Goal: Transaction & Acquisition: Book appointment/travel/reservation

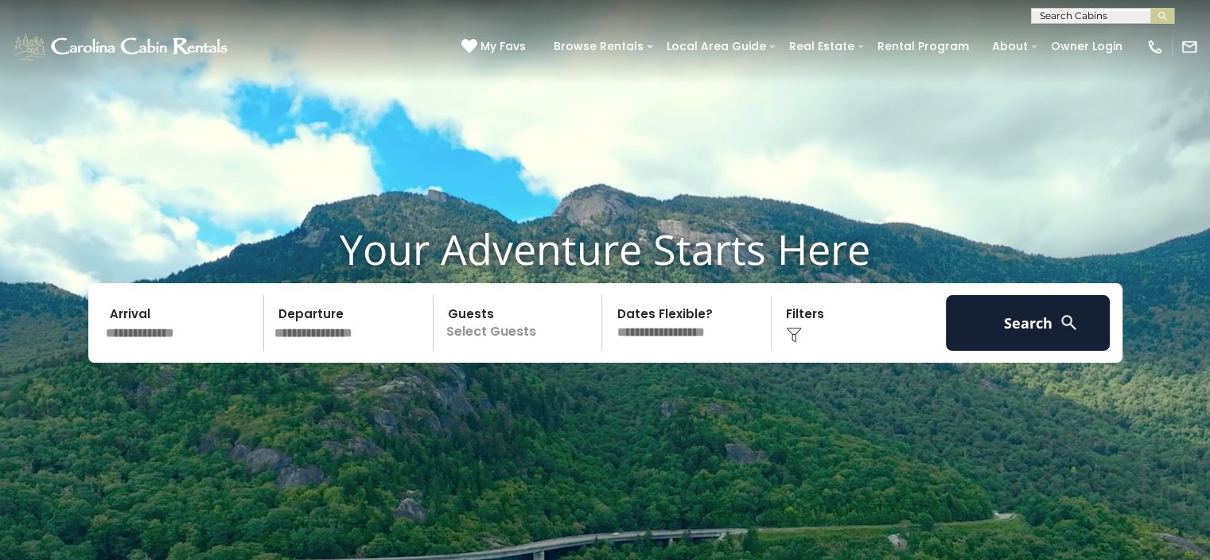
click at [478, 317] on p "Select Guests" at bounding box center [520, 323] width 164 height 56
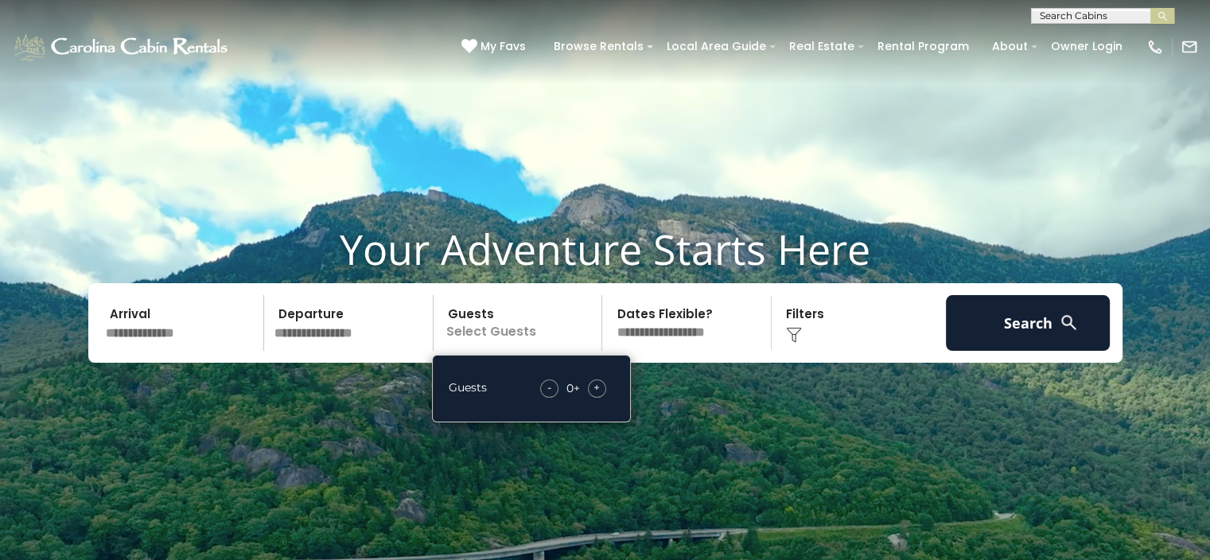
click at [598, 388] on span "+" at bounding box center [597, 388] width 6 height 16
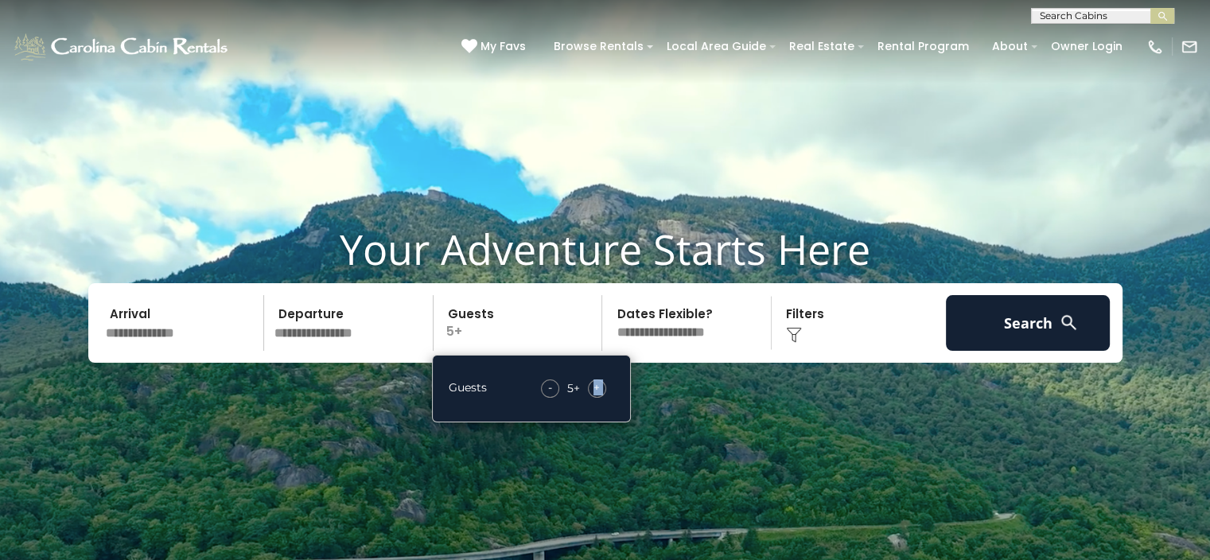
click at [598, 388] on span "+" at bounding box center [597, 388] width 6 height 16
click at [356, 428] on video at bounding box center [605, 303] width 1210 height 606
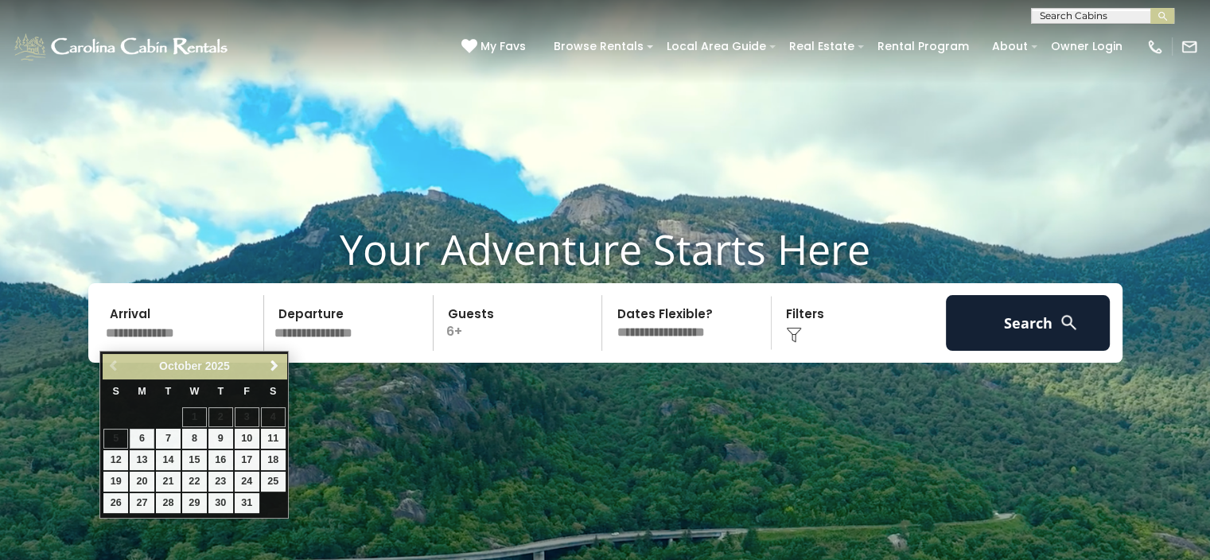
click at [152, 320] on input "text" at bounding box center [182, 323] width 165 height 56
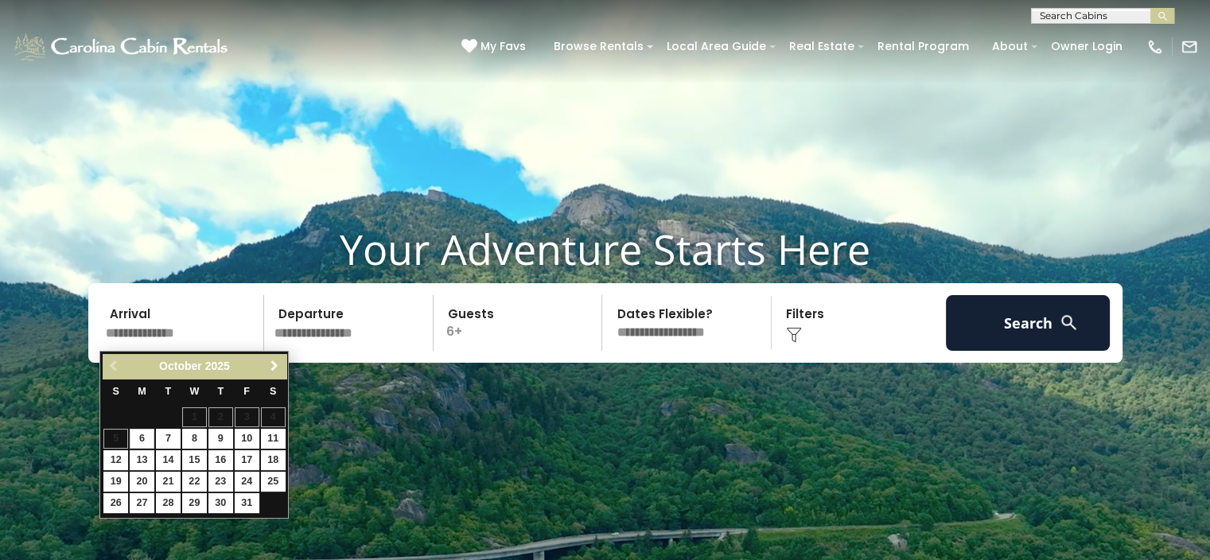
click at [271, 364] on span "Next" at bounding box center [274, 366] width 13 height 13
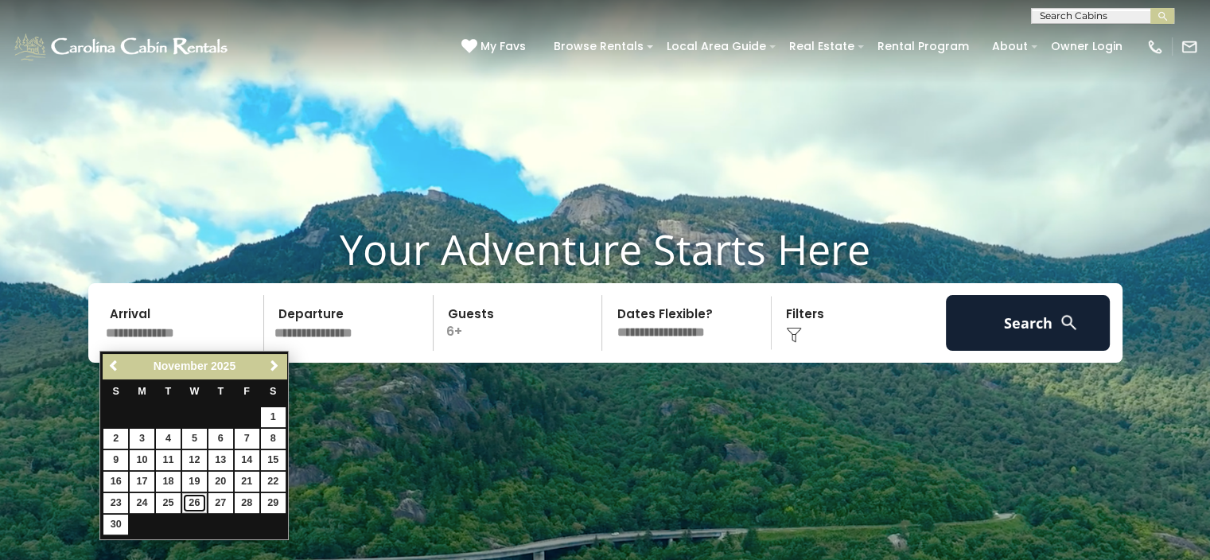
click at [197, 499] on link "26" at bounding box center [194, 503] width 25 height 20
type input "********"
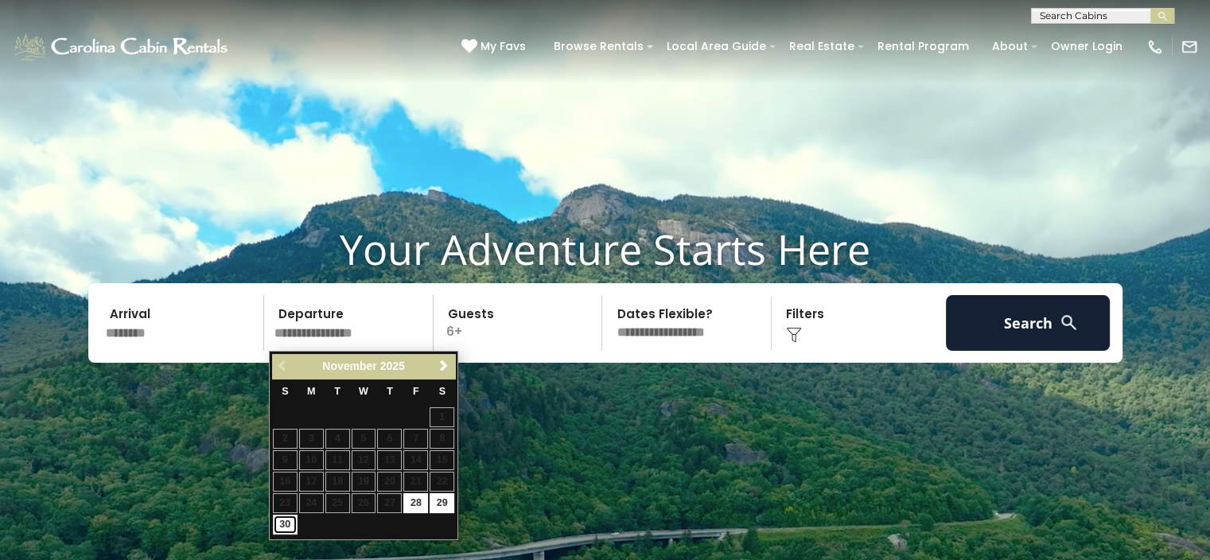
click at [277, 524] on link "30" at bounding box center [285, 525] width 25 height 20
type input "********"
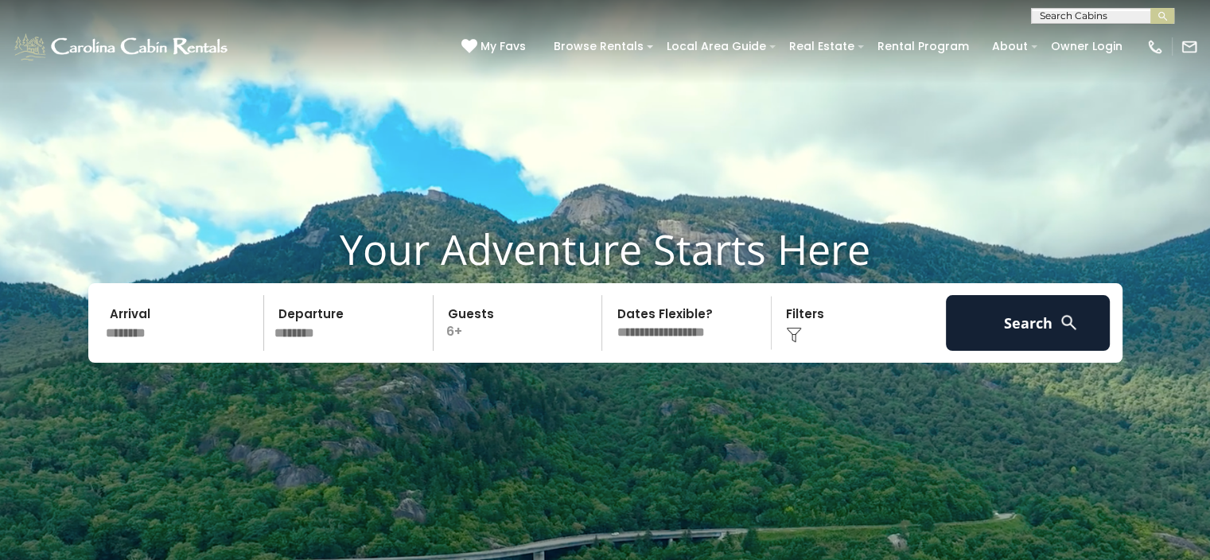
click at [675, 326] on select "**********" at bounding box center [689, 323] width 164 height 56
select select "*"
click at [607, 295] on select "**********" at bounding box center [689, 323] width 164 height 56
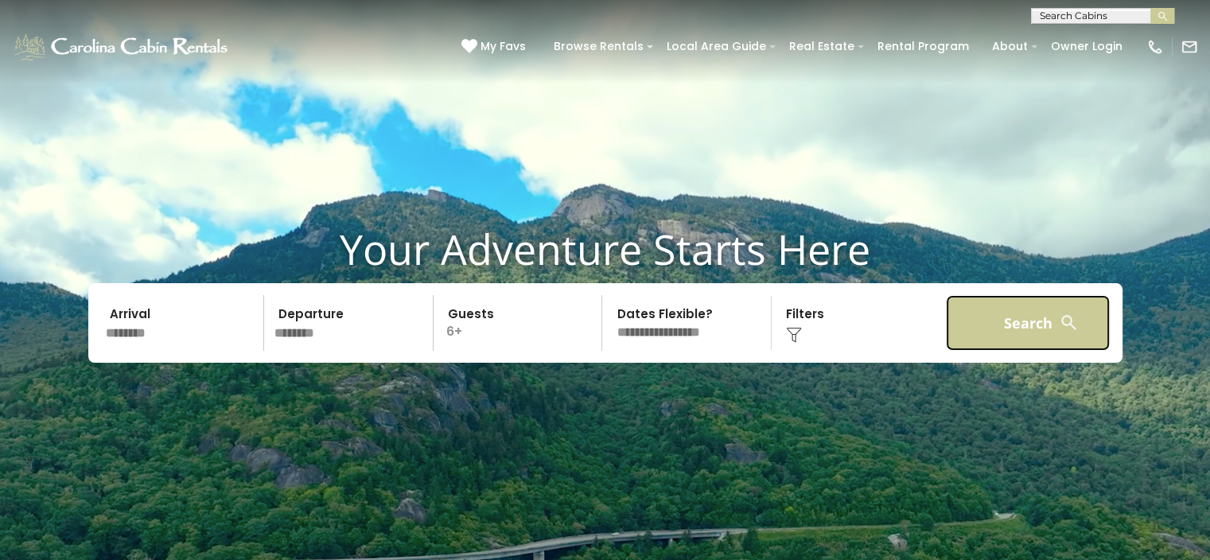
click at [1013, 333] on button "Search" at bounding box center [1028, 323] width 165 height 56
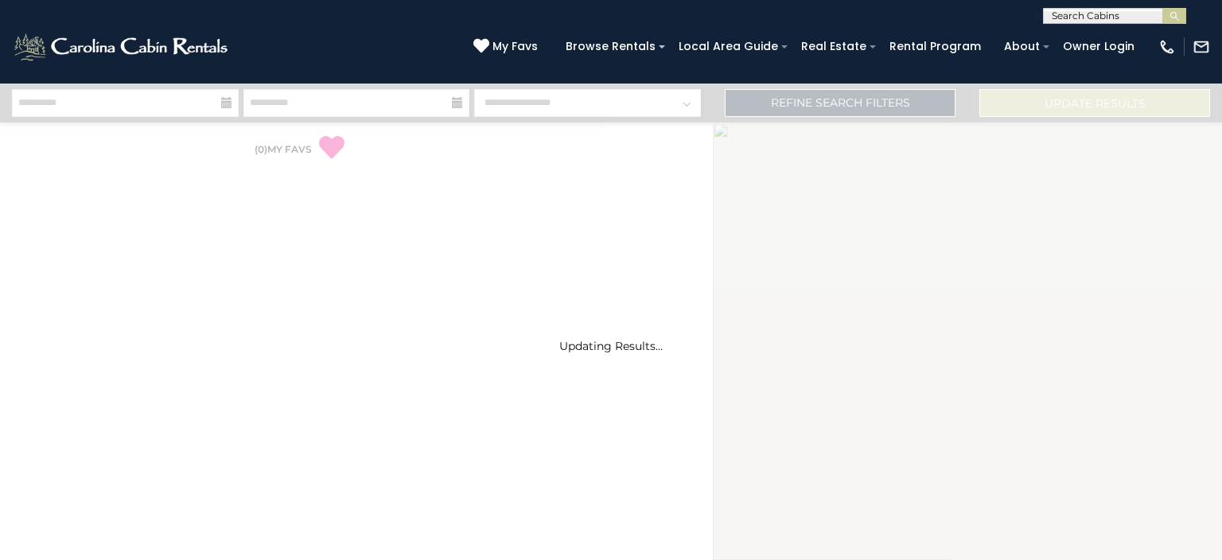
select select "*"
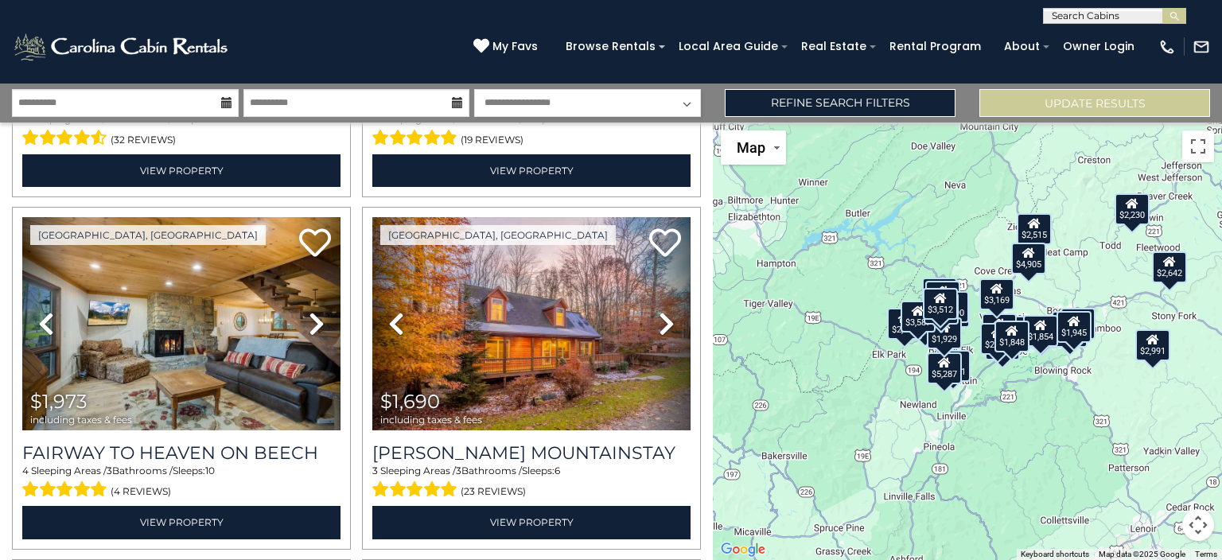
scroll to position [2816, 0]
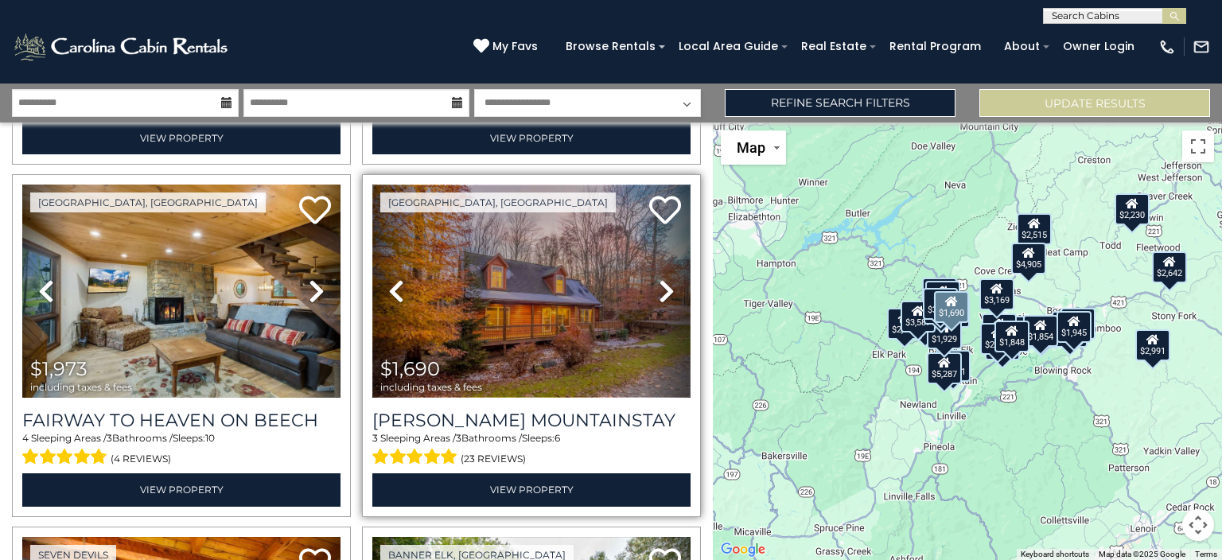
click at [551, 312] on img at bounding box center [531, 291] width 318 height 213
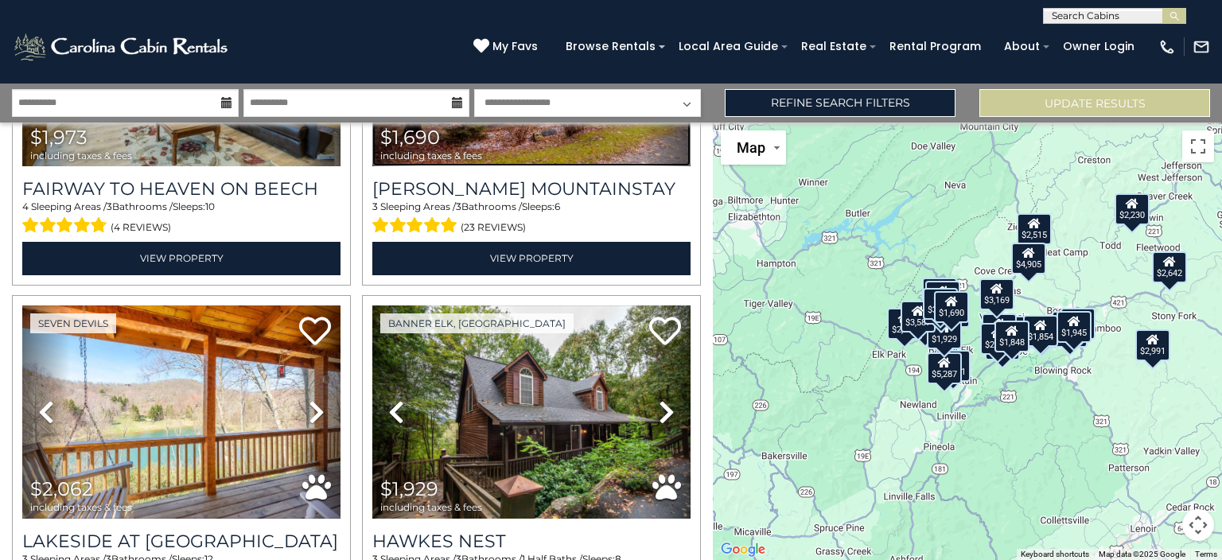
scroll to position [3105, 0]
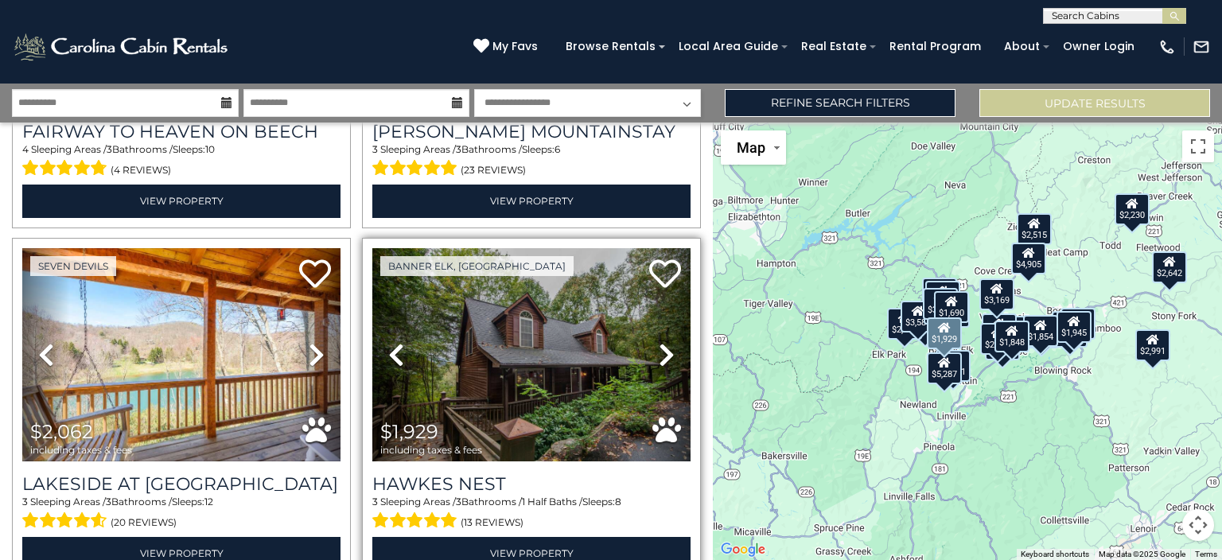
click at [659, 342] on icon at bounding box center [667, 354] width 16 height 25
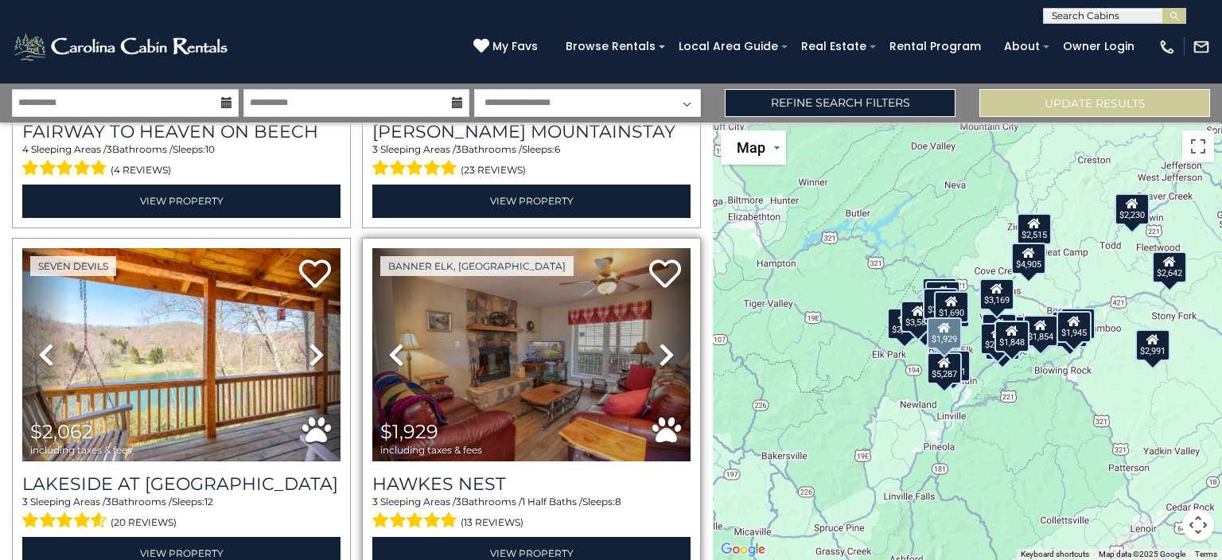
click at [659, 342] on icon at bounding box center [667, 354] width 16 height 25
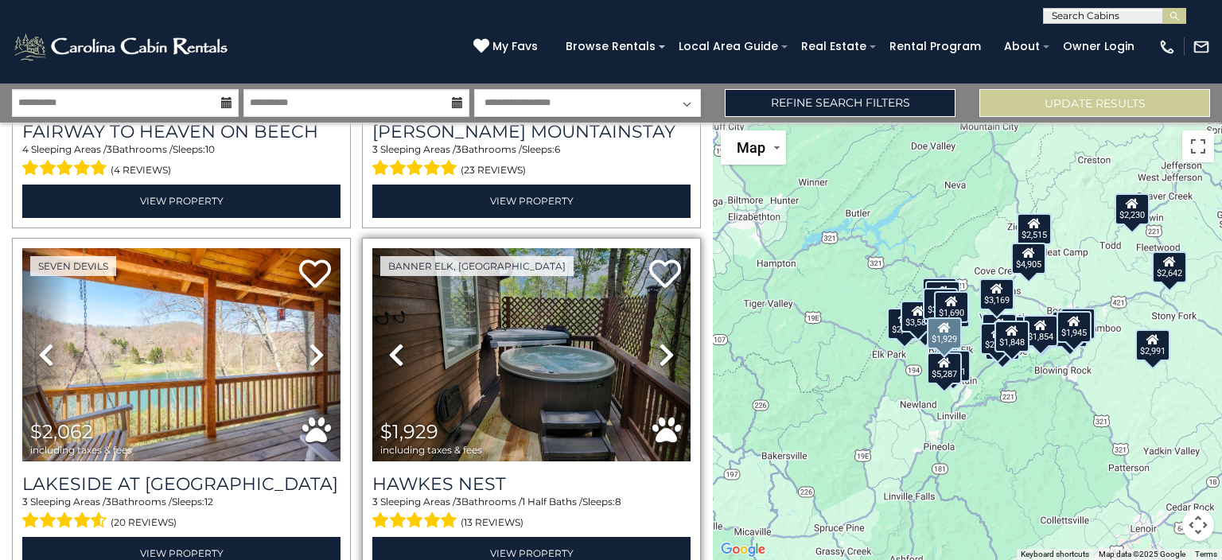
click at [659, 342] on icon at bounding box center [667, 354] width 16 height 25
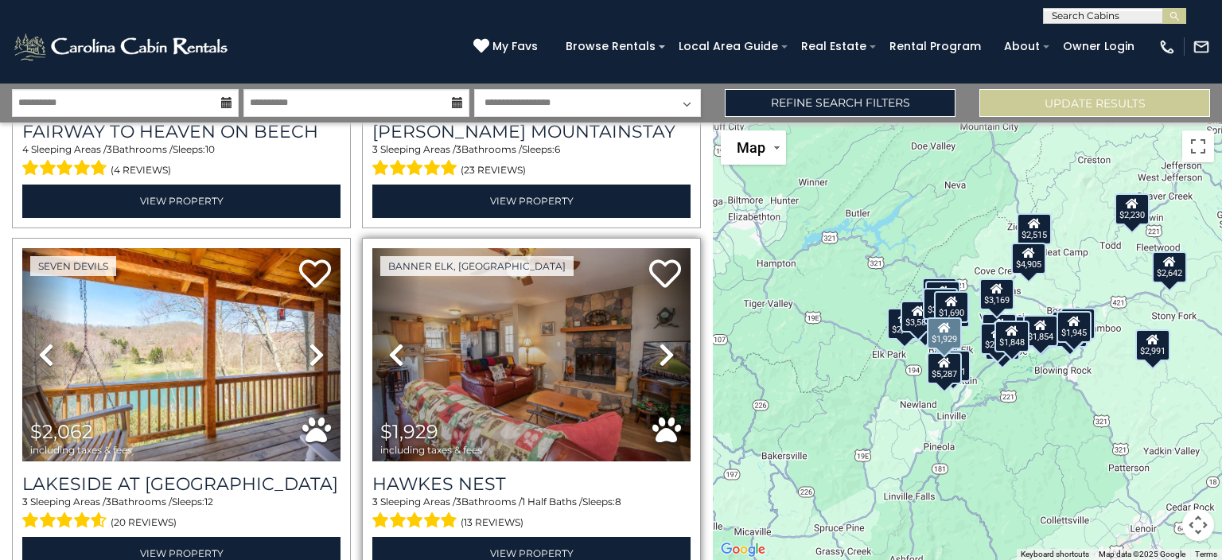
click at [659, 342] on icon at bounding box center [667, 354] width 16 height 25
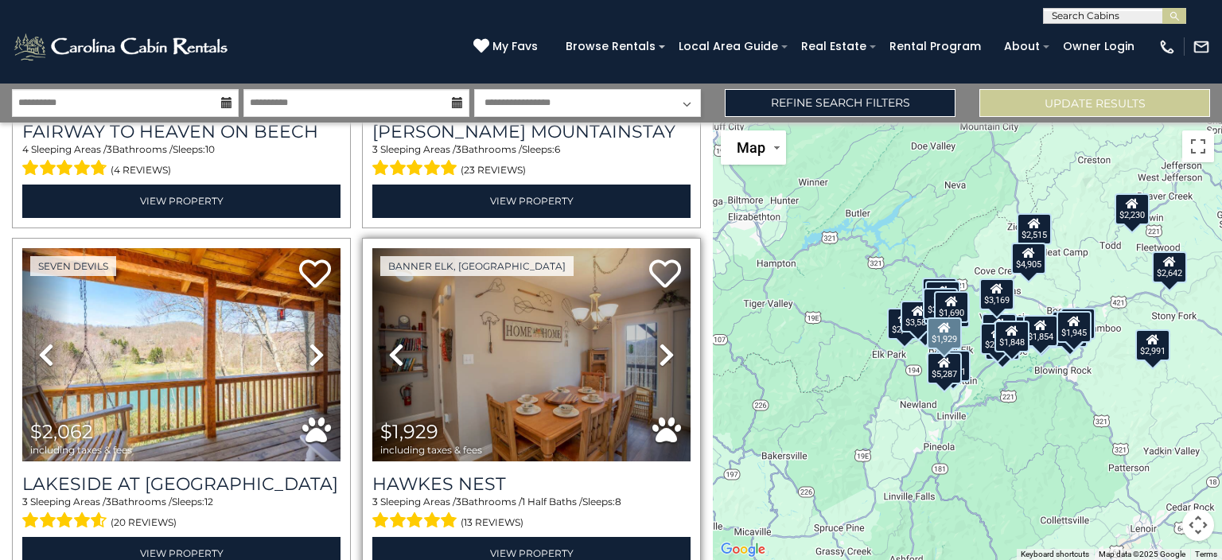
click at [659, 342] on icon at bounding box center [667, 354] width 16 height 25
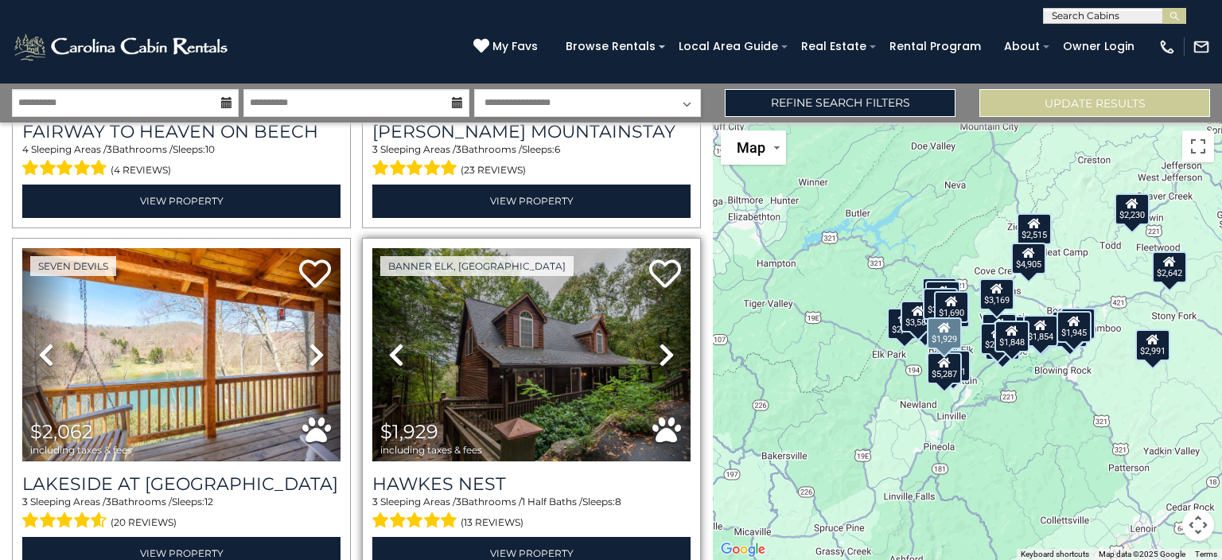
click at [659, 342] on icon at bounding box center [667, 354] width 16 height 25
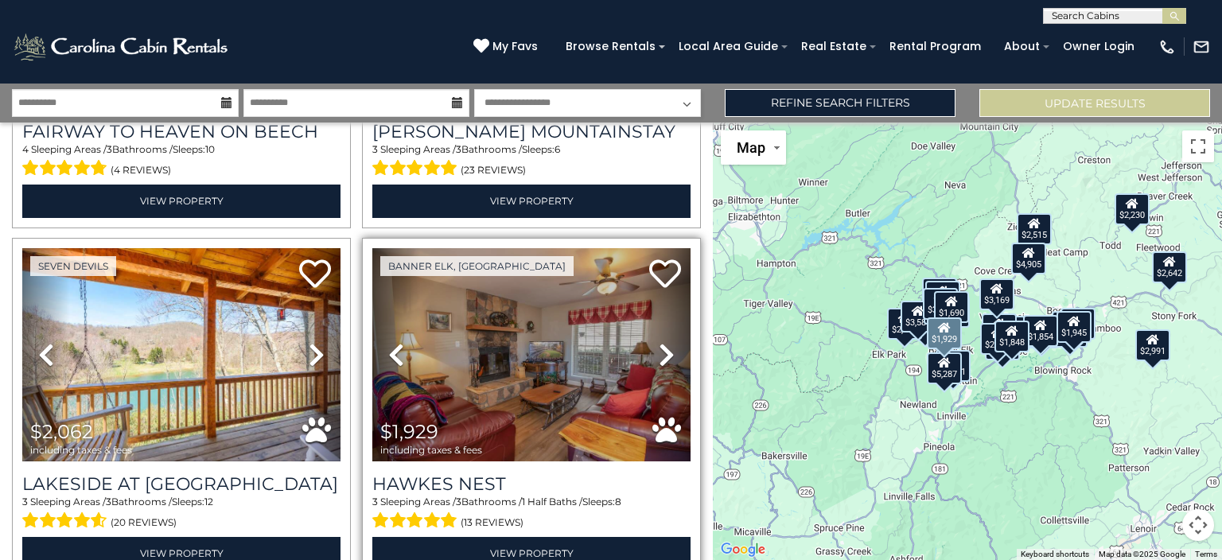
click at [659, 342] on icon at bounding box center [667, 354] width 16 height 25
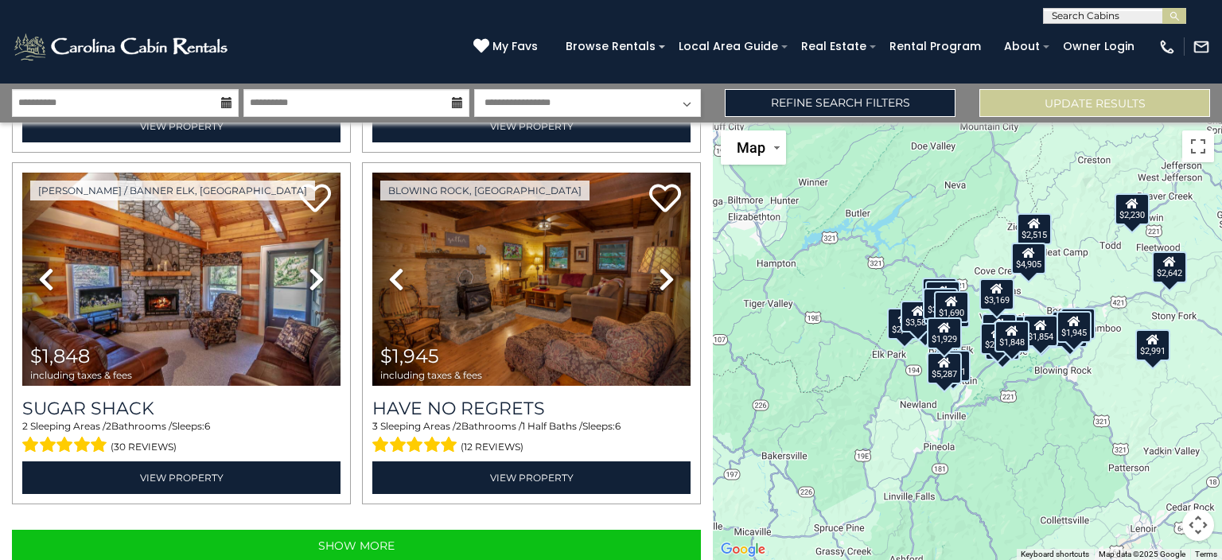
scroll to position [0, 0]
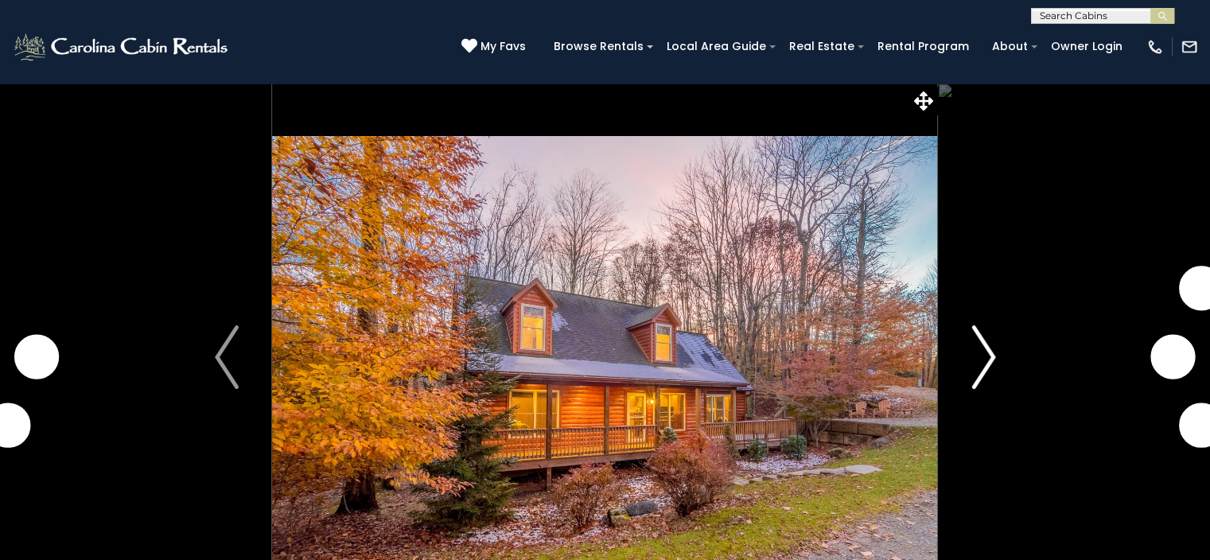
click at [982, 364] on img "Next" at bounding box center [984, 357] width 24 height 64
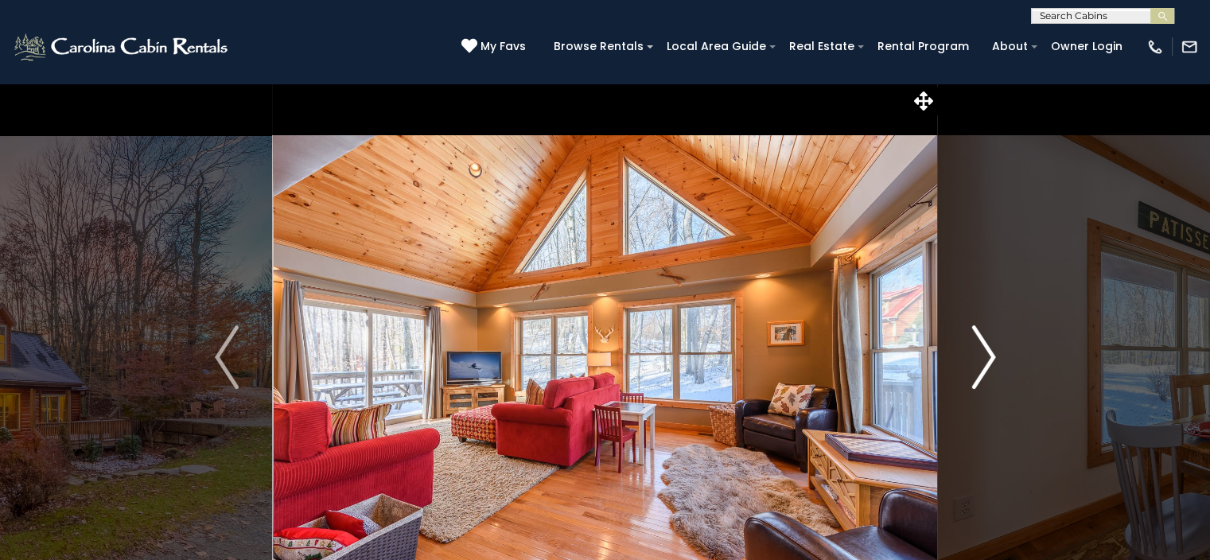
click at [982, 364] on img "Next" at bounding box center [984, 357] width 24 height 64
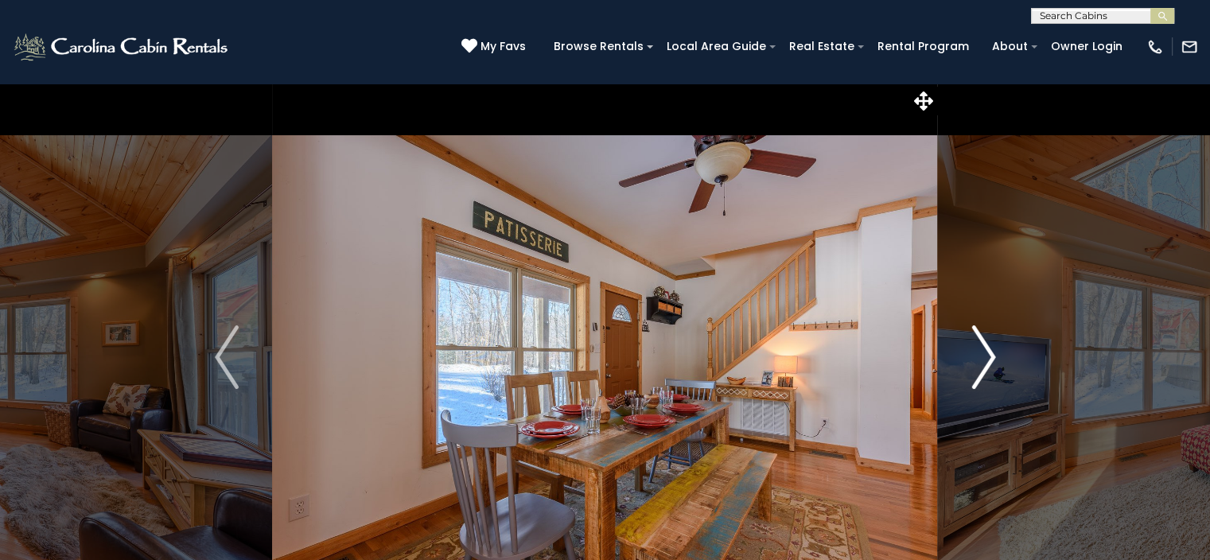
click at [982, 364] on img "Next" at bounding box center [984, 357] width 24 height 64
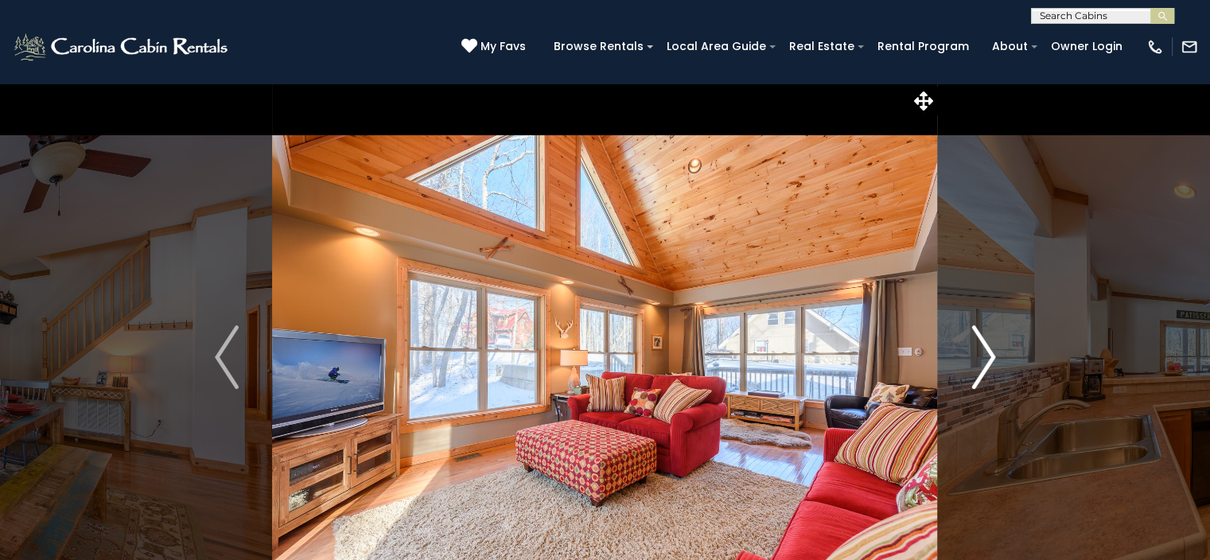
click at [982, 364] on img "Next" at bounding box center [984, 357] width 24 height 64
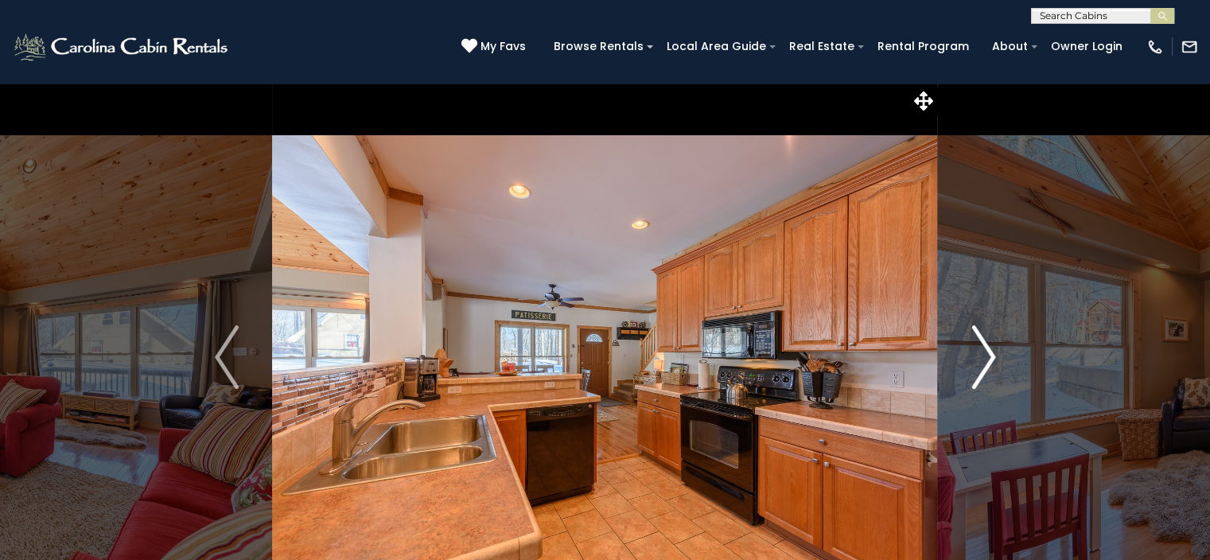
click at [982, 364] on img "Next" at bounding box center [984, 357] width 24 height 64
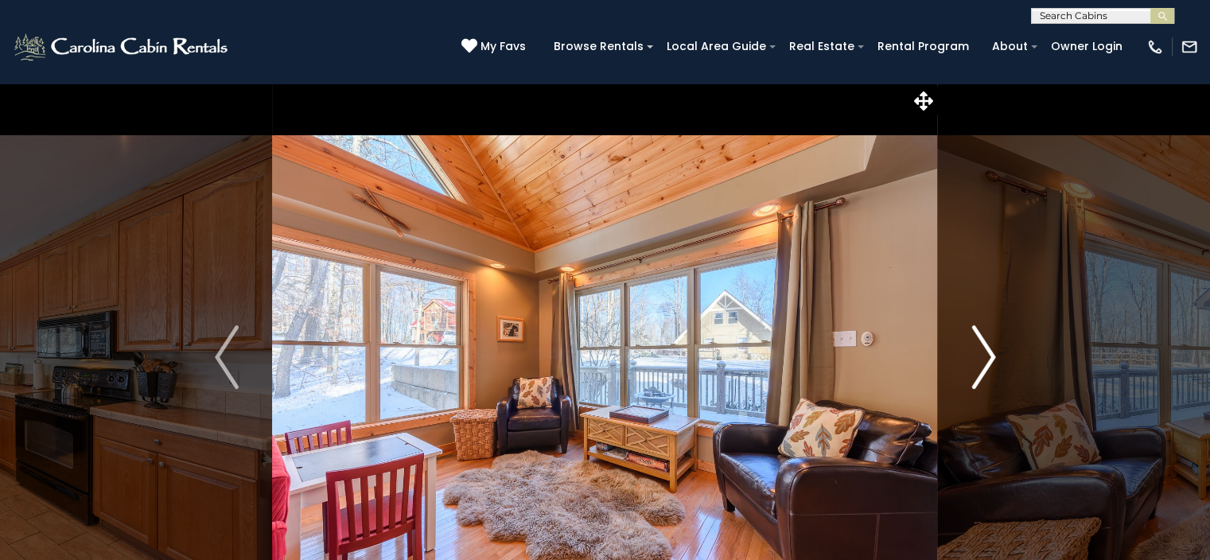
click at [982, 364] on img "Next" at bounding box center [984, 357] width 24 height 64
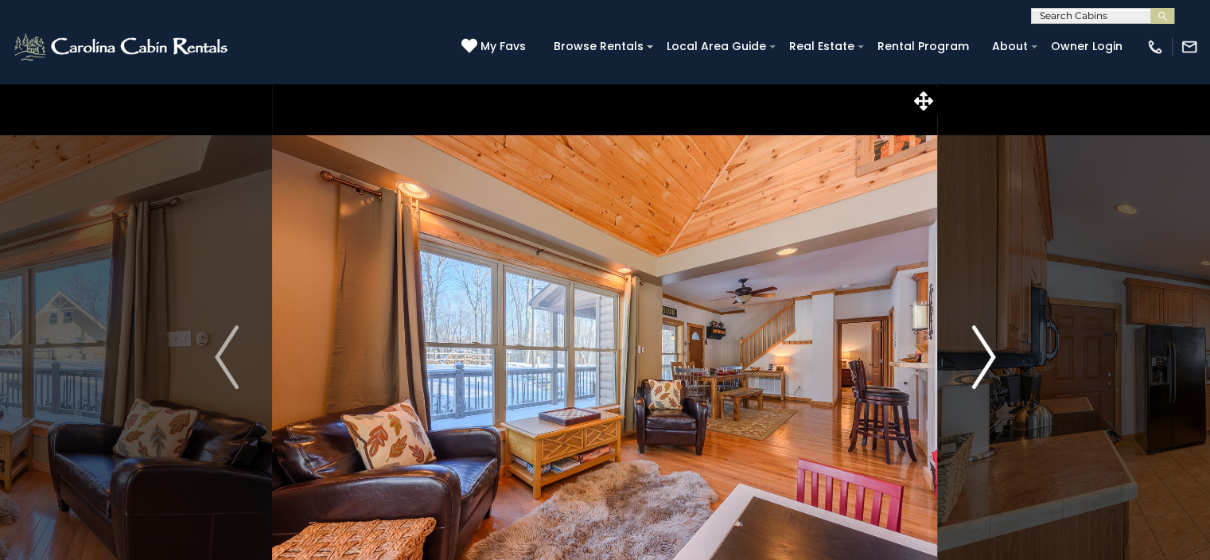
click at [982, 364] on img "Next" at bounding box center [984, 357] width 24 height 64
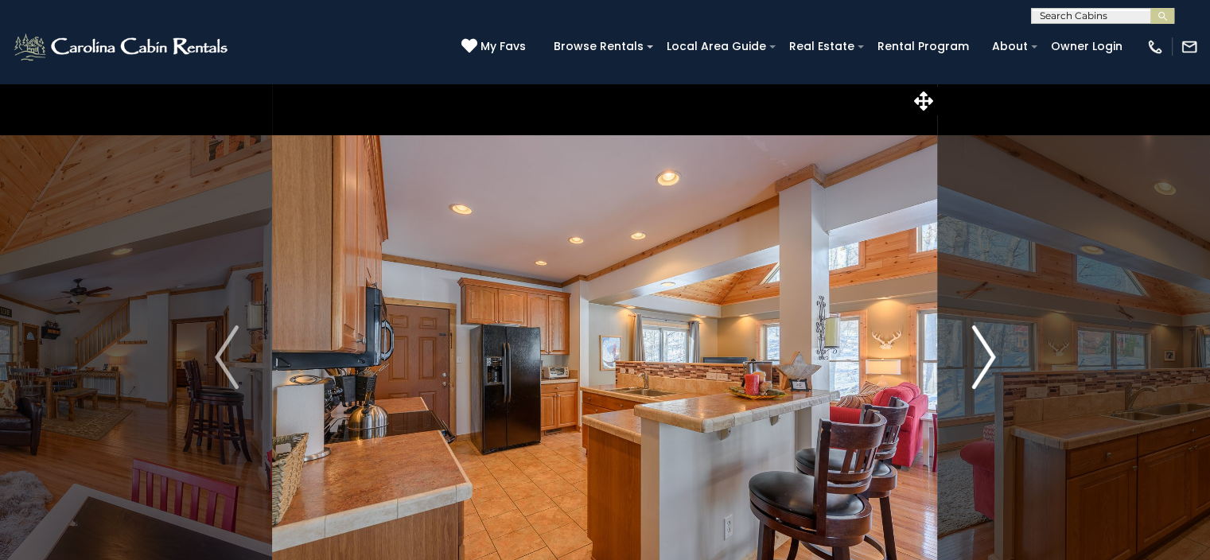
click at [982, 364] on img "Next" at bounding box center [984, 357] width 24 height 64
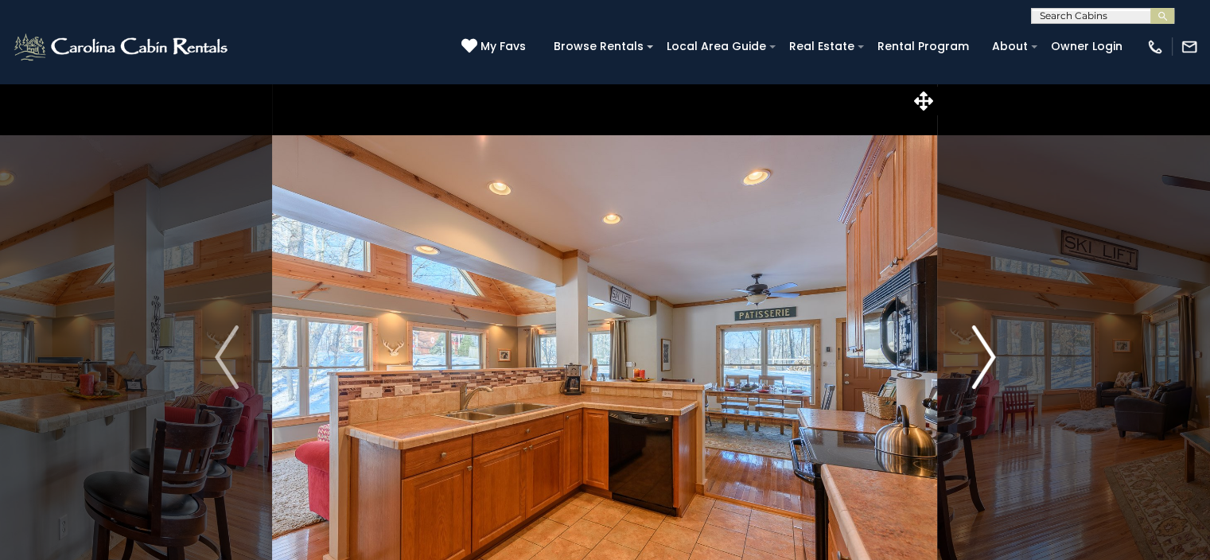
click at [982, 364] on img "Next" at bounding box center [984, 357] width 24 height 64
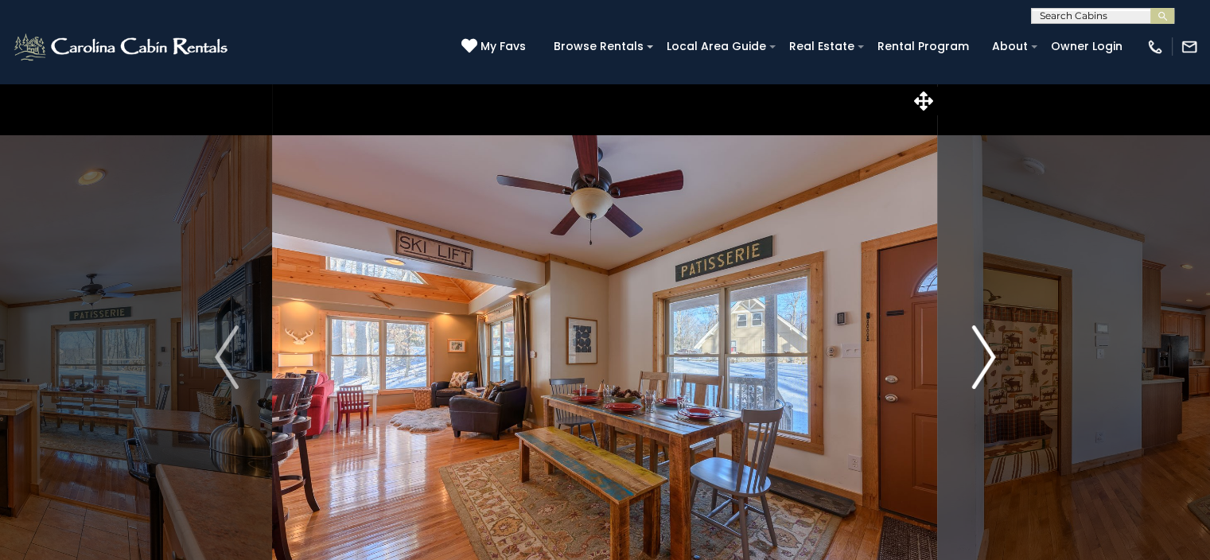
click at [982, 364] on img "Next" at bounding box center [984, 357] width 24 height 64
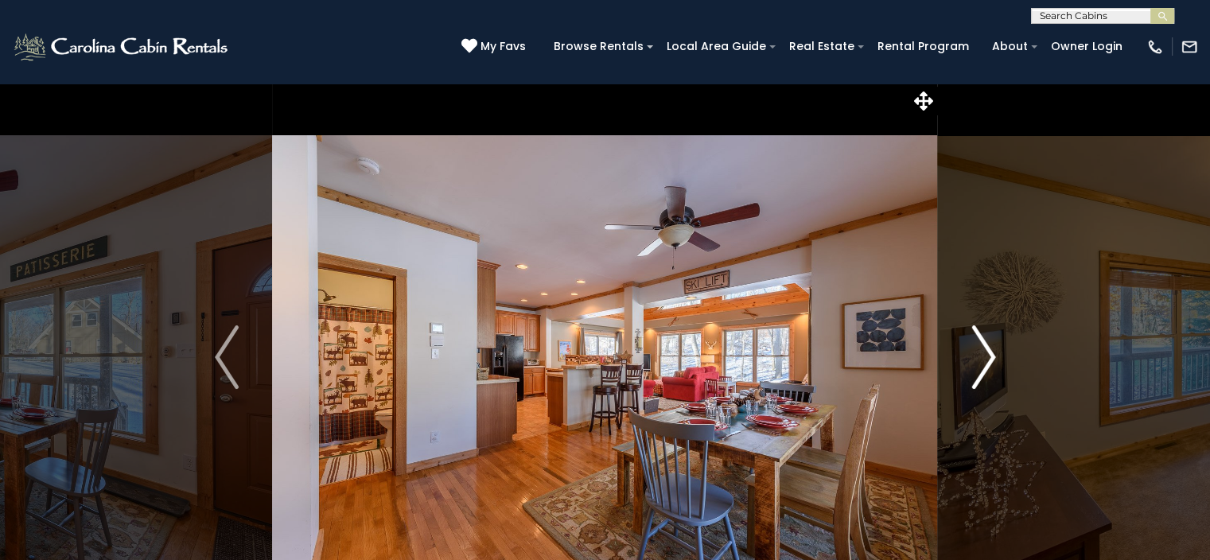
click at [982, 364] on img "Next" at bounding box center [984, 357] width 24 height 64
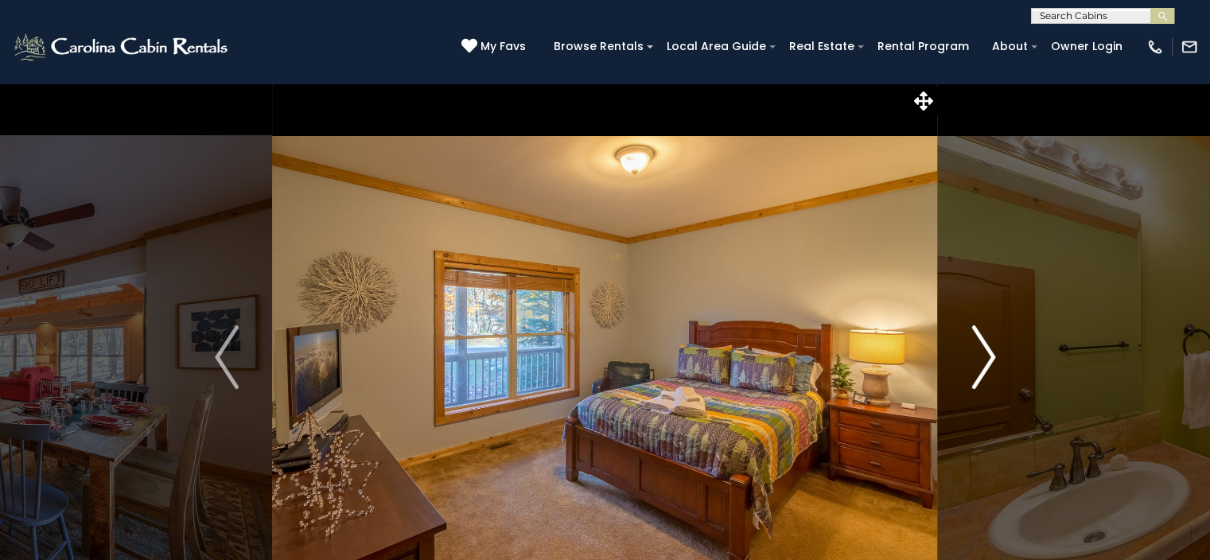
click at [982, 364] on img "Next" at bounding box center [984, 357] width 24 height 64
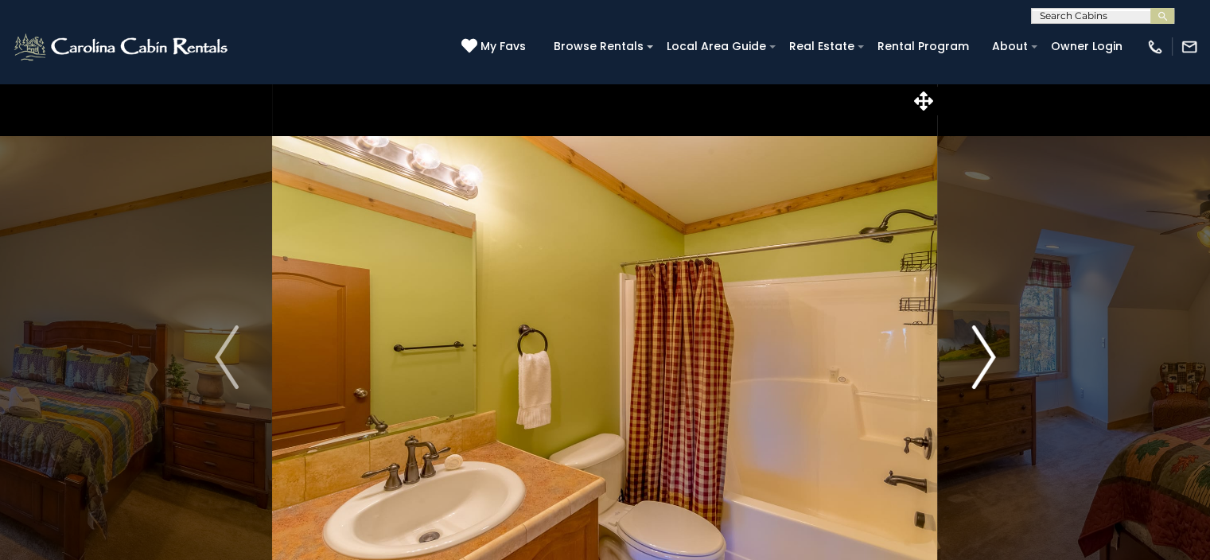
click at [982, 364] on img "Next" at bounding box center [984, 357] width 24 height 64
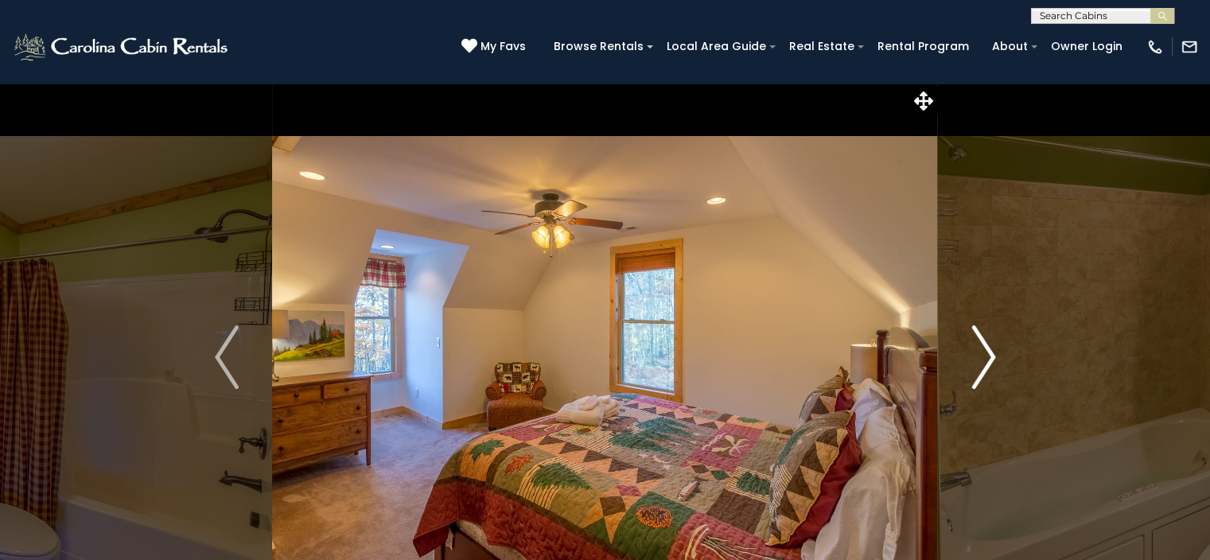
click at [982, 364] on img "Next" at bounding box center [984, 357] width 24 height 64
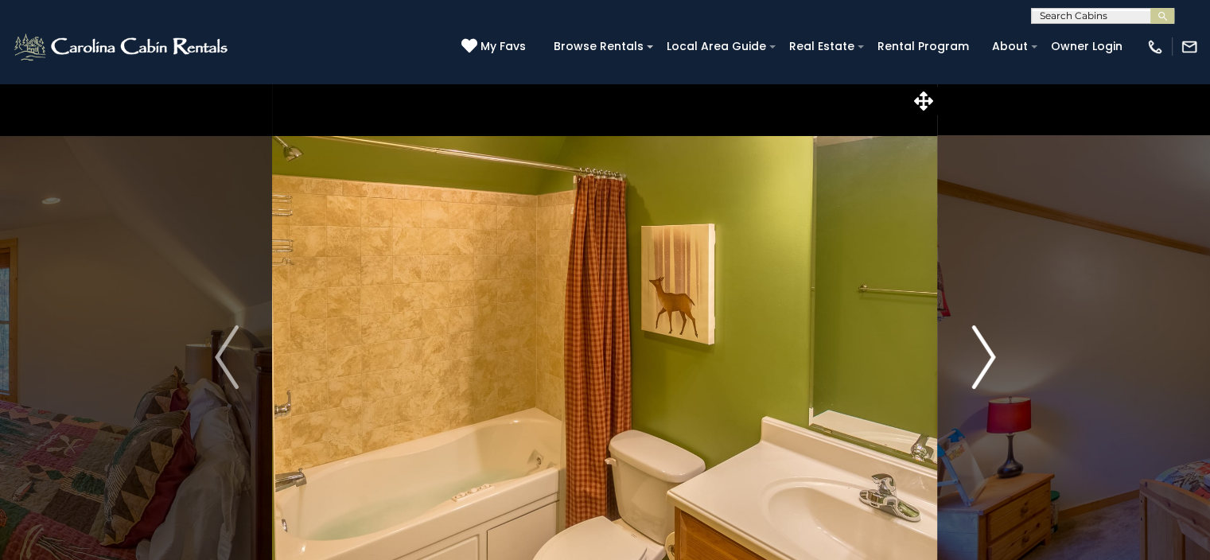
click at [982, 364] on img "Next" at bounding box center [984, 357] width 24 height 64
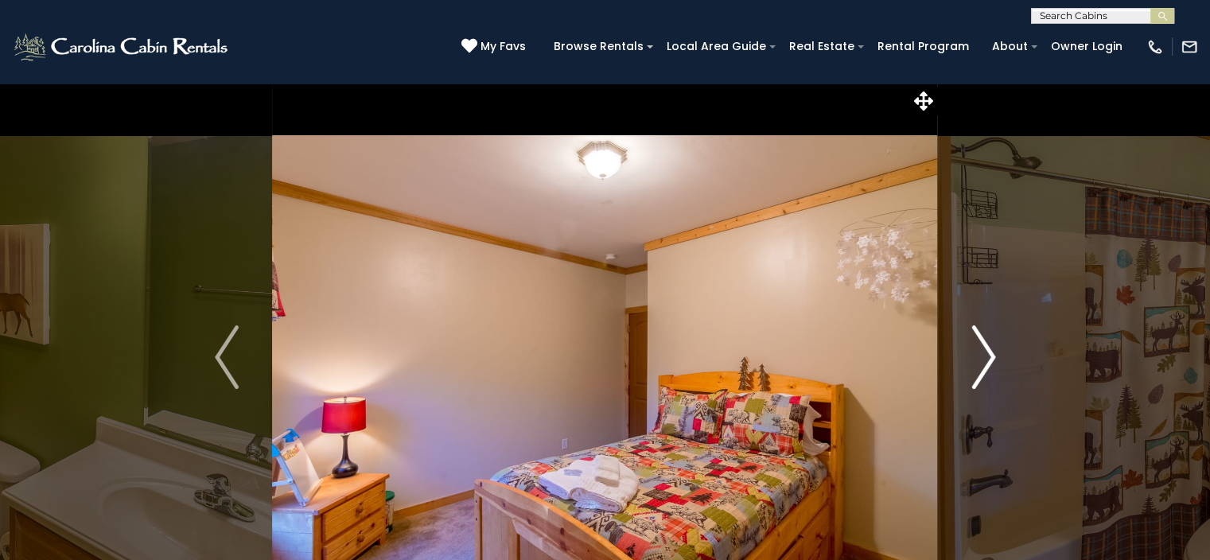
click at [982, 364] on img "Next" at bounding box center [984, 357] width 24 height 64
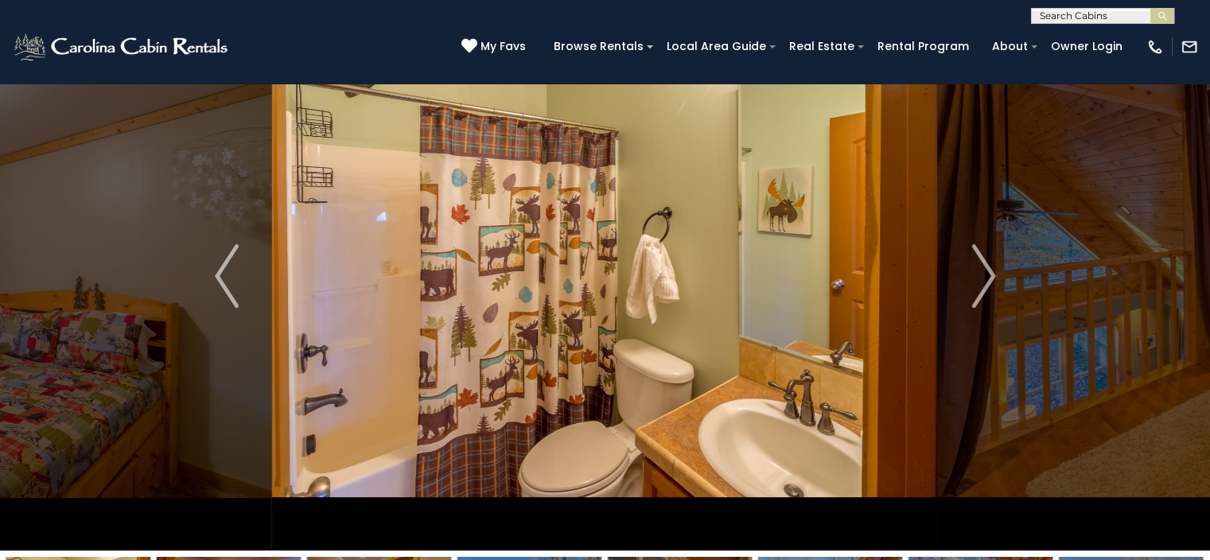
scroll to position [76, 0]
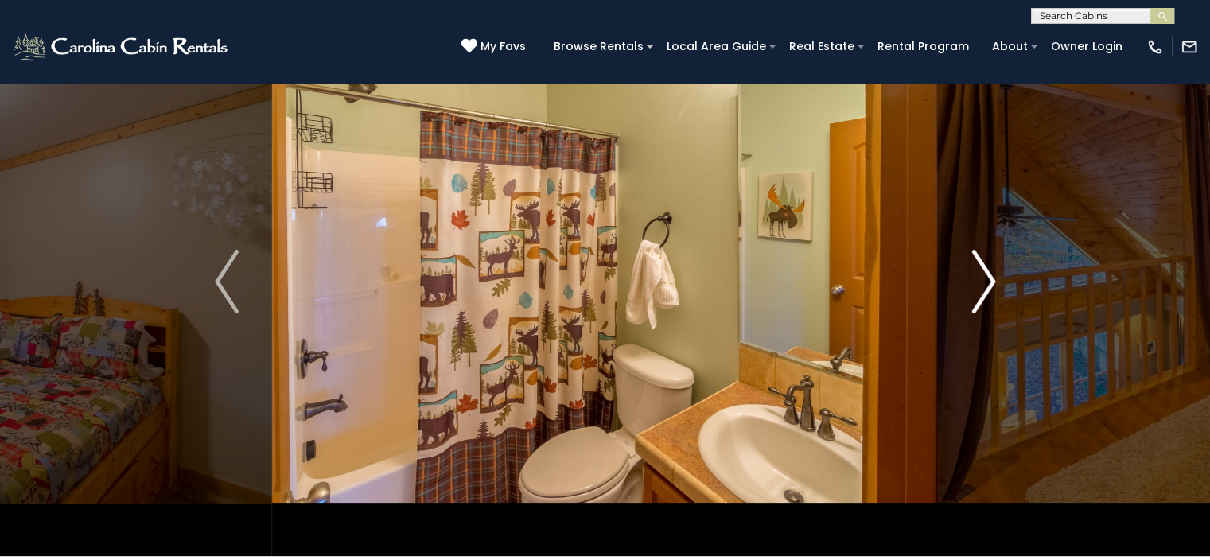
click at [991, 276] on img "Next" at bounding box center [984, 282] width 24 height 64
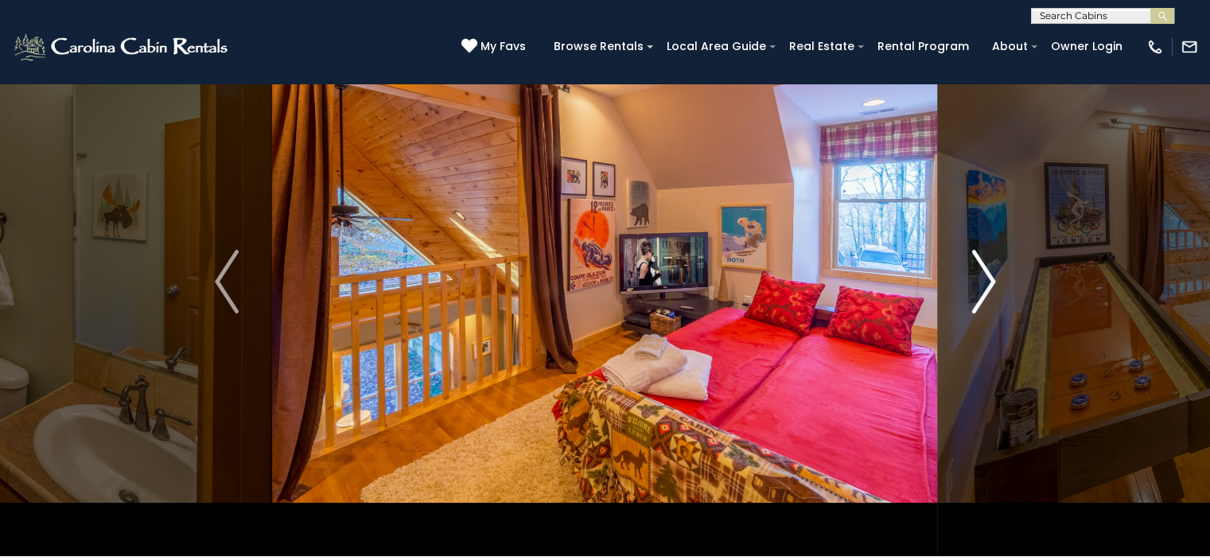
click at [991, 277] on img "Next" at bounding box center [984, 282] width 24 height 64
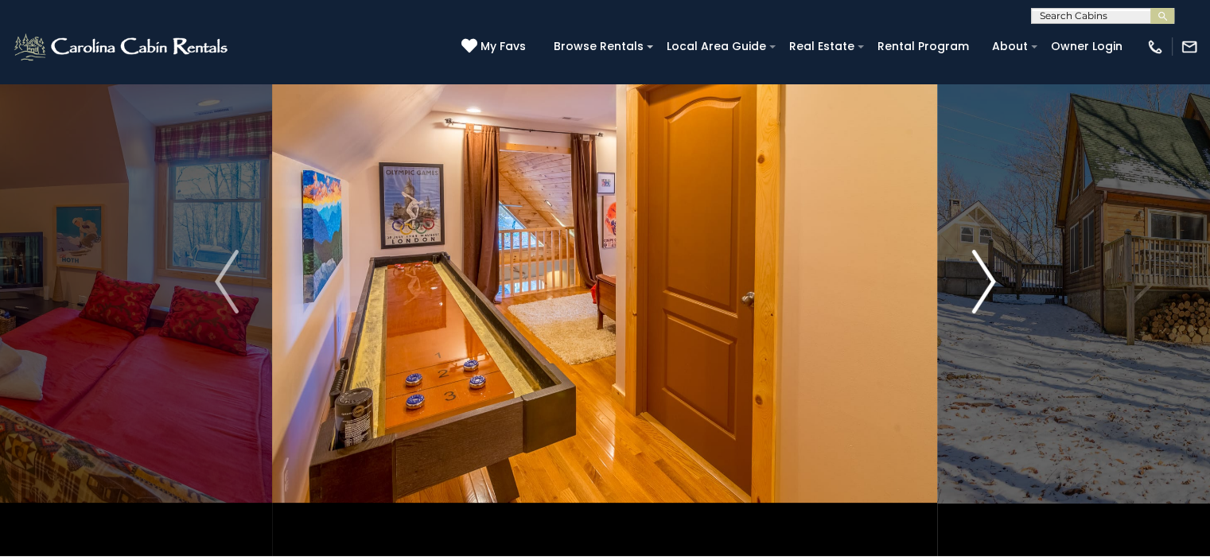
click at [991, 277] on img "Next" at bounding box center [984, 282] width 24 height 64
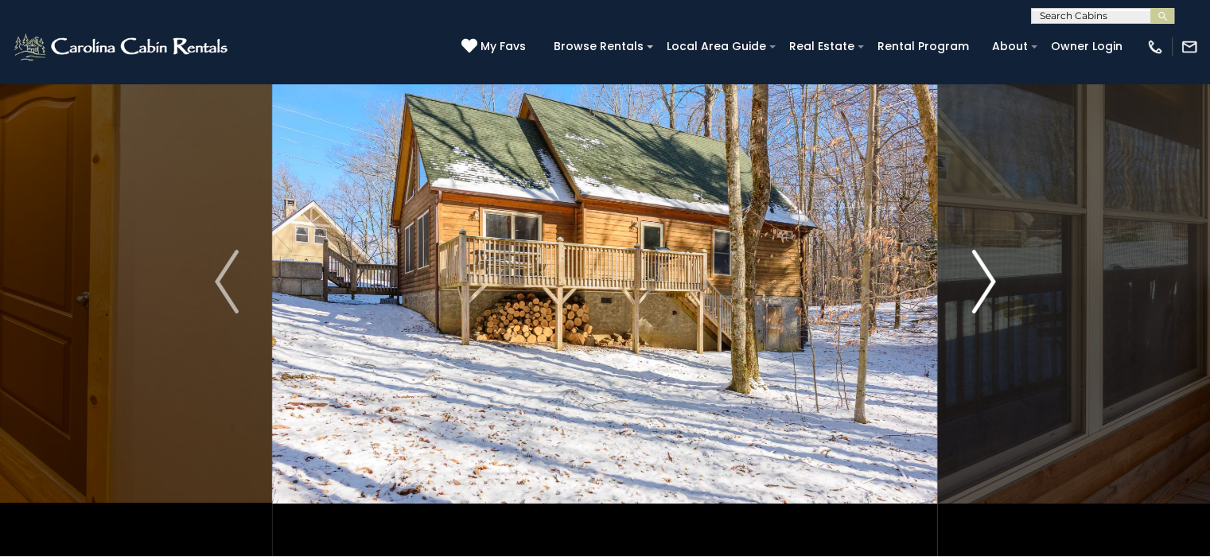
click at [991, 277] on img "Next" at bounding box center [984, 282] width 24 height 64
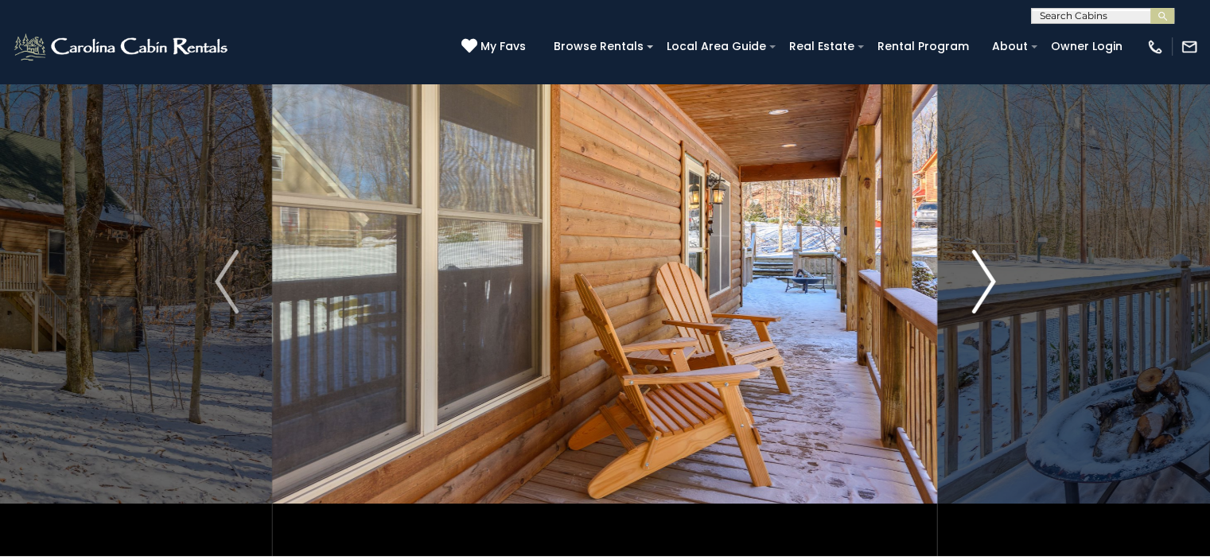
click at [991, 277] on img "Next" at bounding box center [984, 282] width 24 height 64
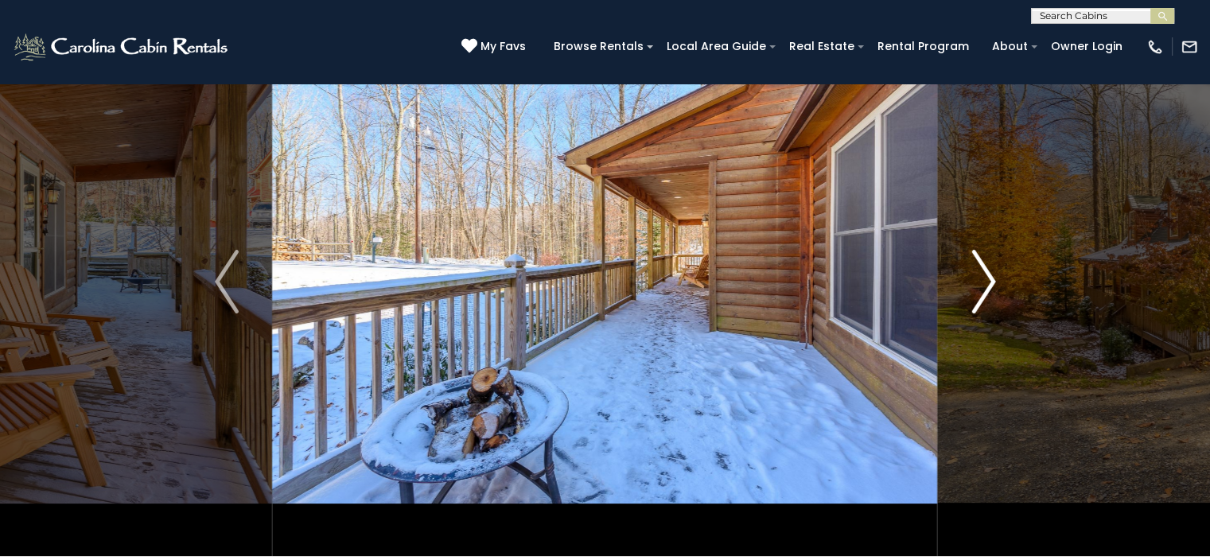
click at [991, 277] on img "Next" at bounding box center [984, 282] width 24 height 64
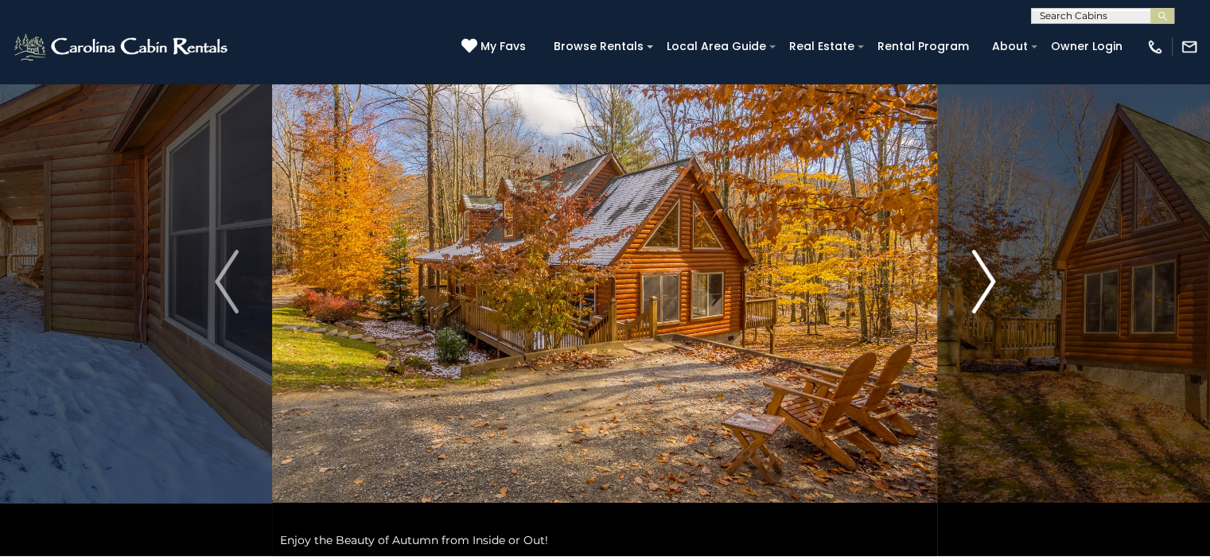
click at [991, 277] on img "Next" at bounding box center [984, 282] width 24 height 64
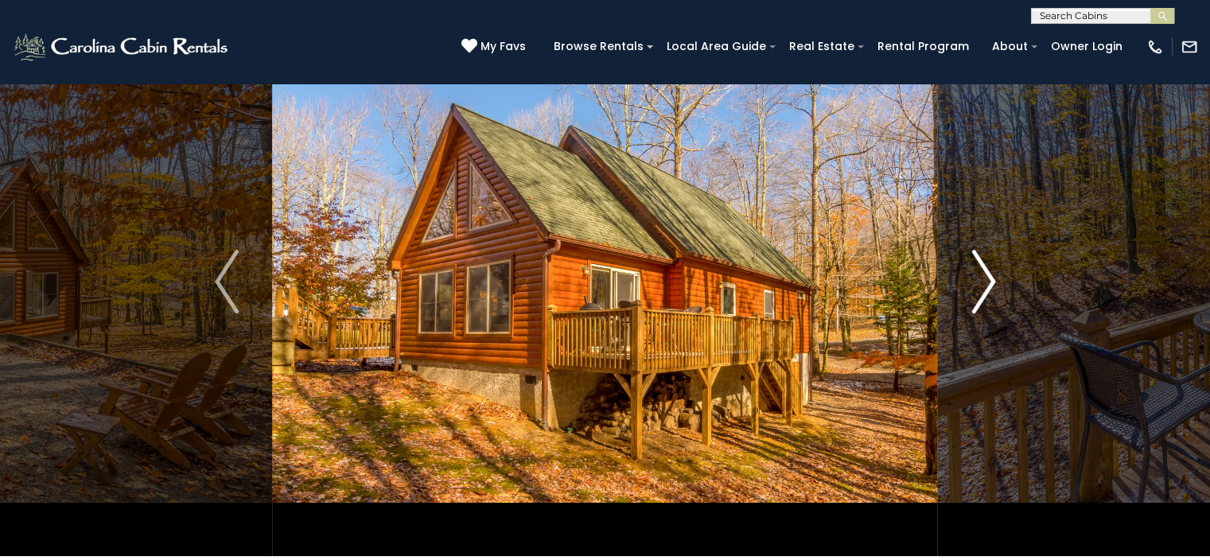
click at [991, 277] on img "Next" at bounding box center [984, 282] width 24 height 64
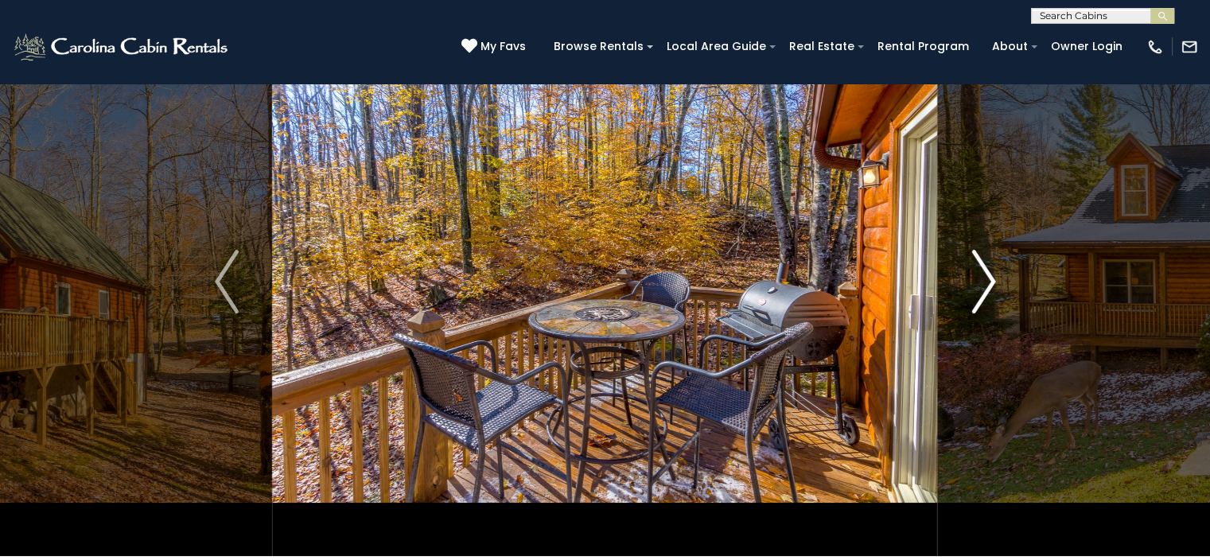
click at [991, 277] on img "Next" at bounding box center [984, 282] width 24 height 64
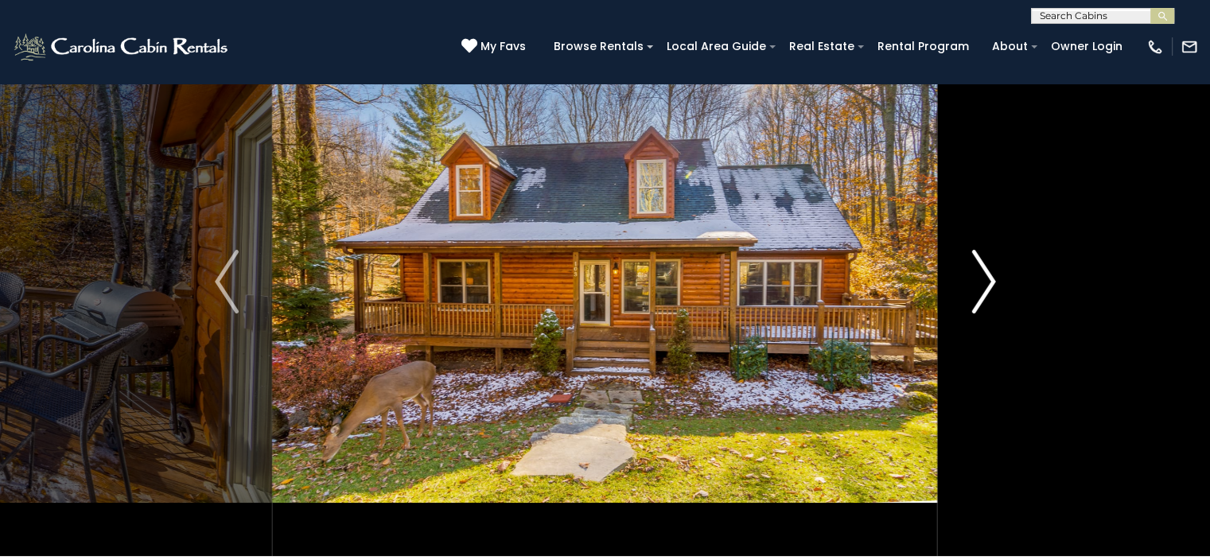
click at [991, 277] on img "Next" at bounding box center [984, 282] width 24 height 64
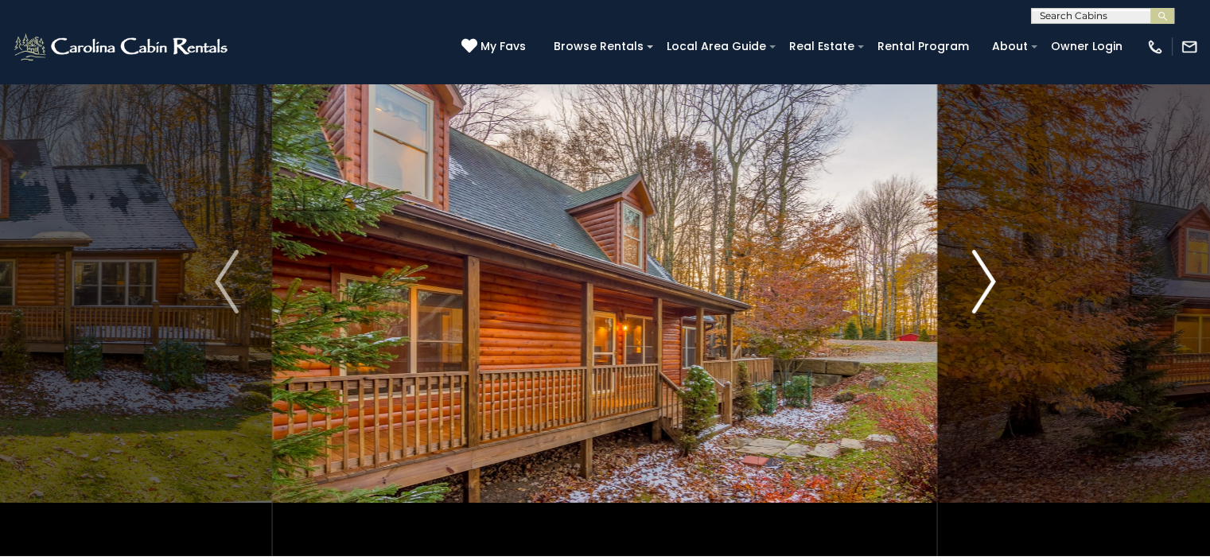
click at [991, 277] on img "Next" at bounding box center [984, 282] width 24 height 64
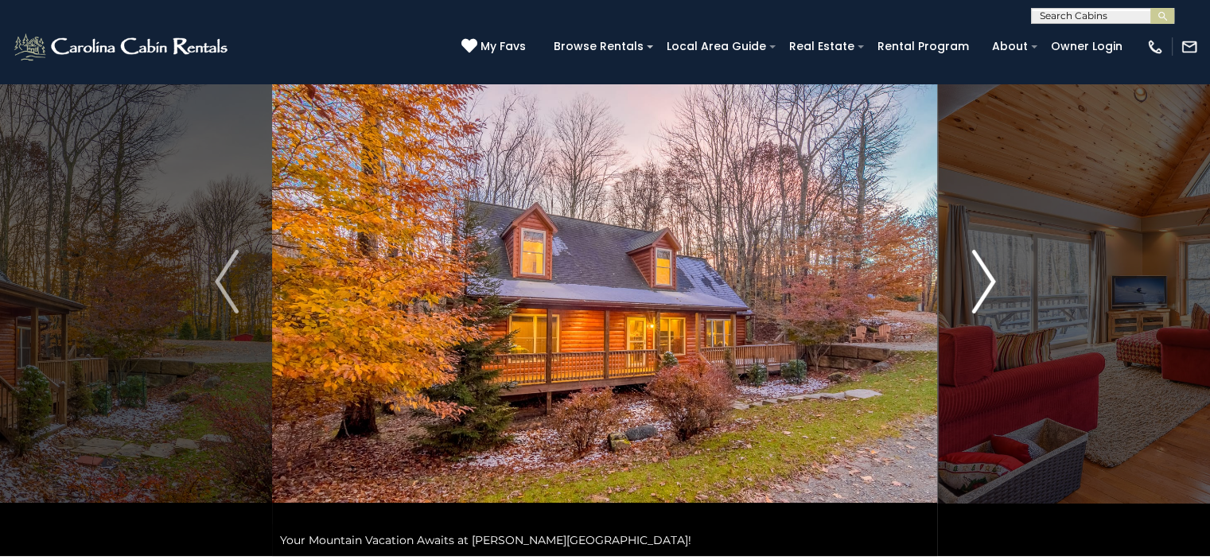
click at [991, 277] on img "Next" at bounding box center [984, 282] width 24 height 64
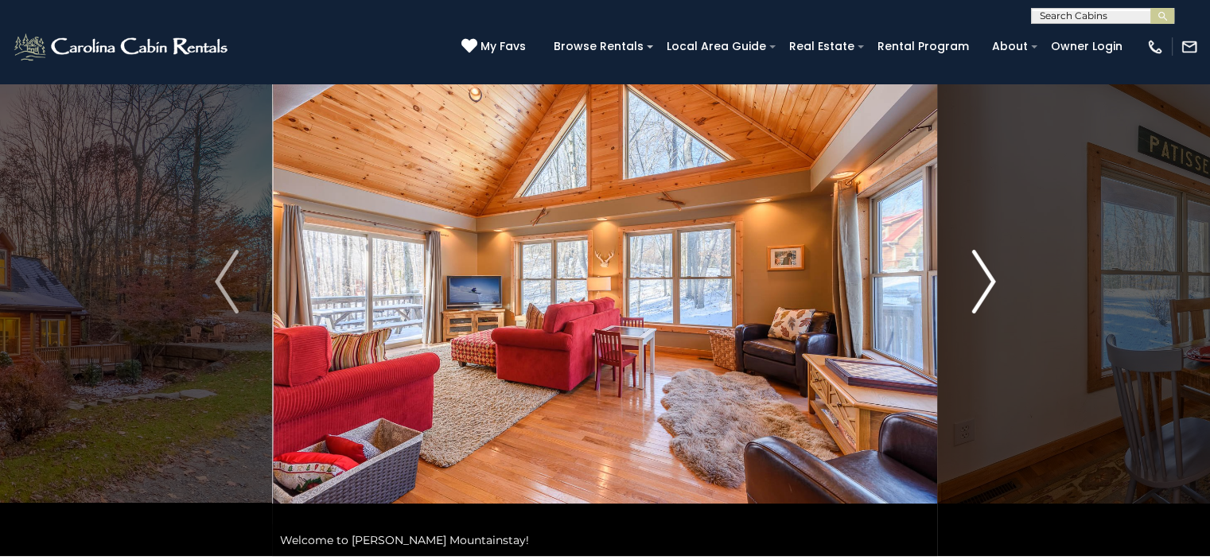
click at [991, 277] on img "Next" at bounding box center [984, 282] width 24 height 64
